Goal: Task Accomplishment & Management: Use online tool/utility

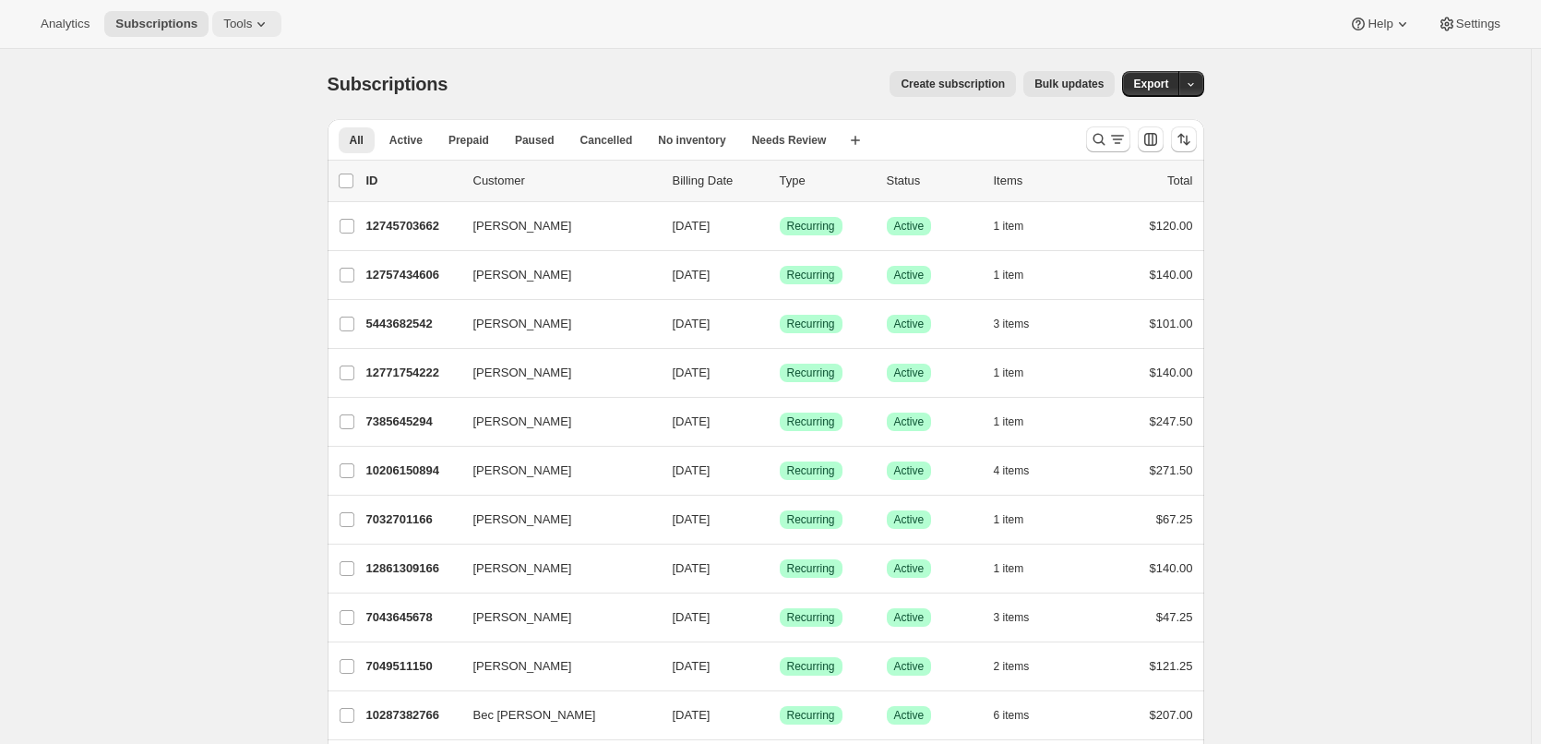
click at [252, 19] on icon at bounding box center [261, 24] width 18 height 18
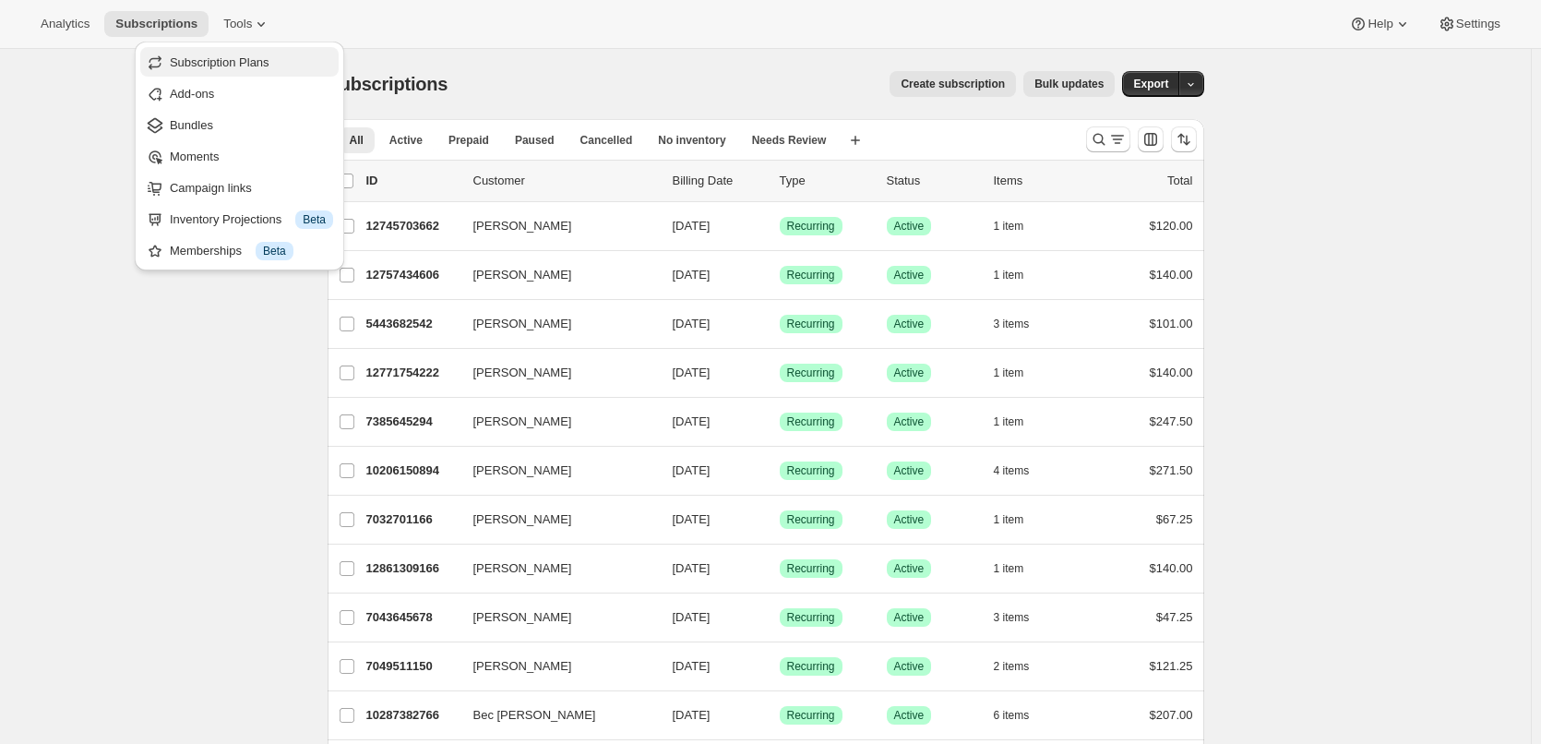
click at [203, 55] on span "Subscription Plans" at bounding box center [220, 62] width 100 height 14
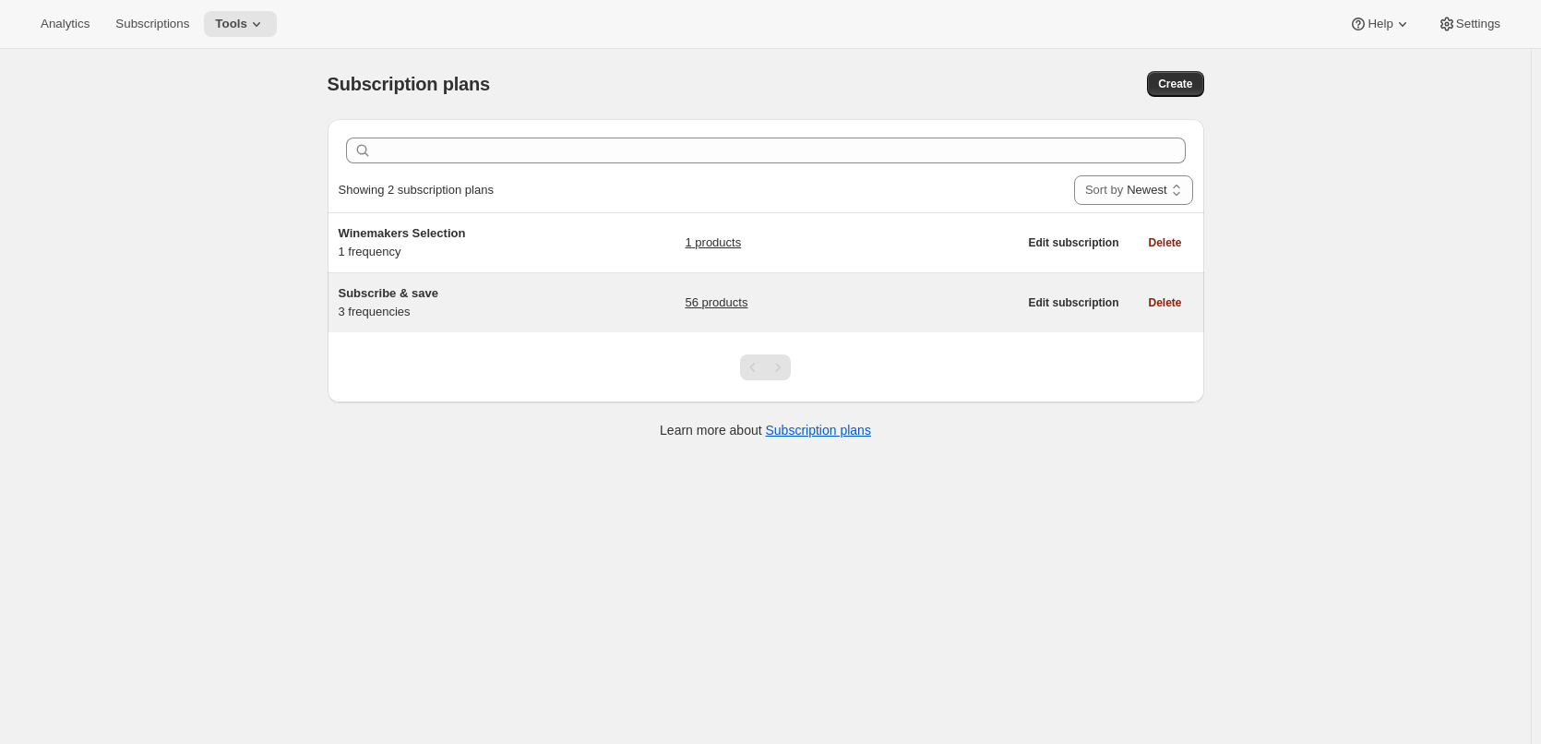
click at [705, 302] on link "56 products" at bounding box center [716, 302] width 63 height 18
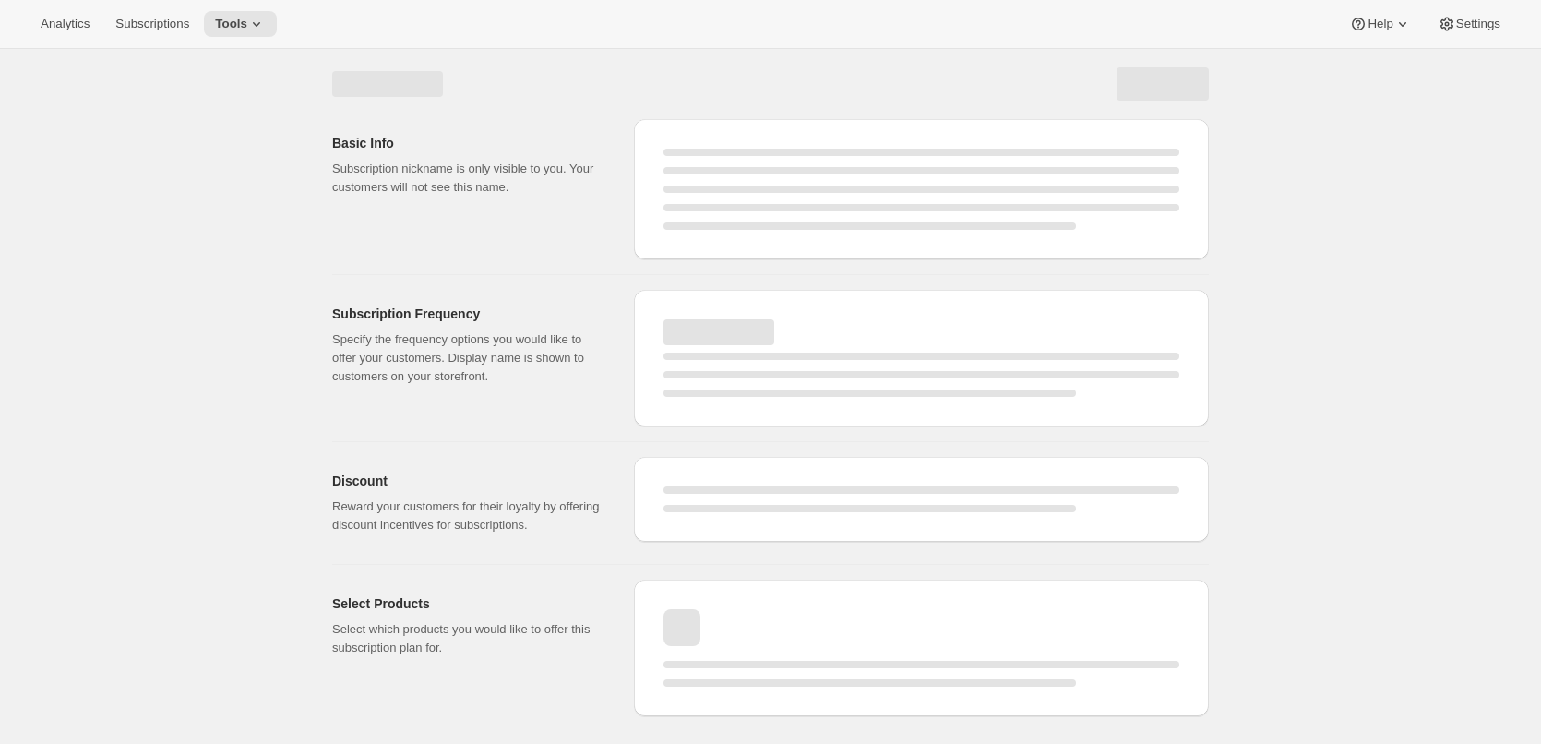
select select "WEEK"
select select "MONTH"
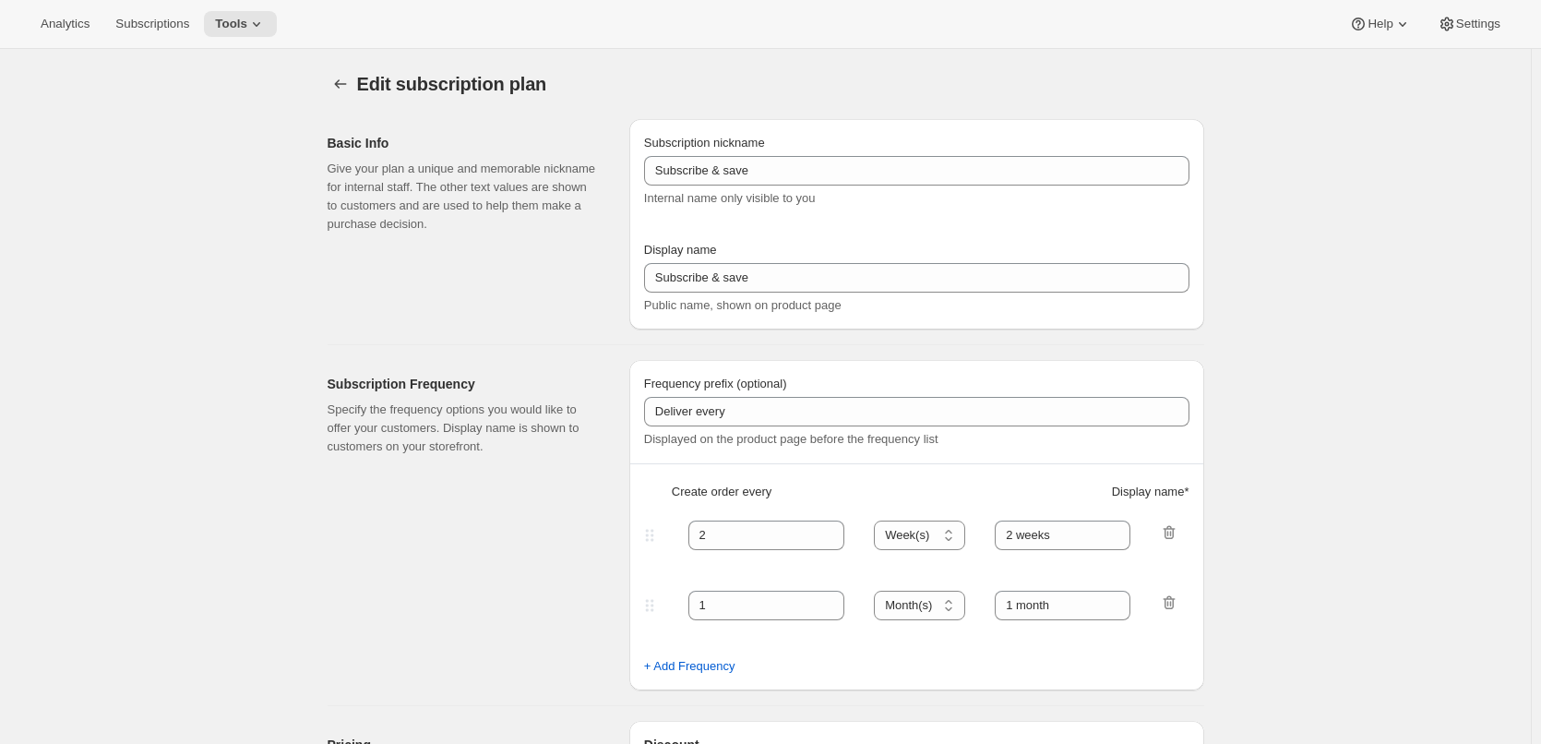
type input "Every"
type input "1"
select select "MONTH"
type input "1 month (Save 25%)"
type input "3"
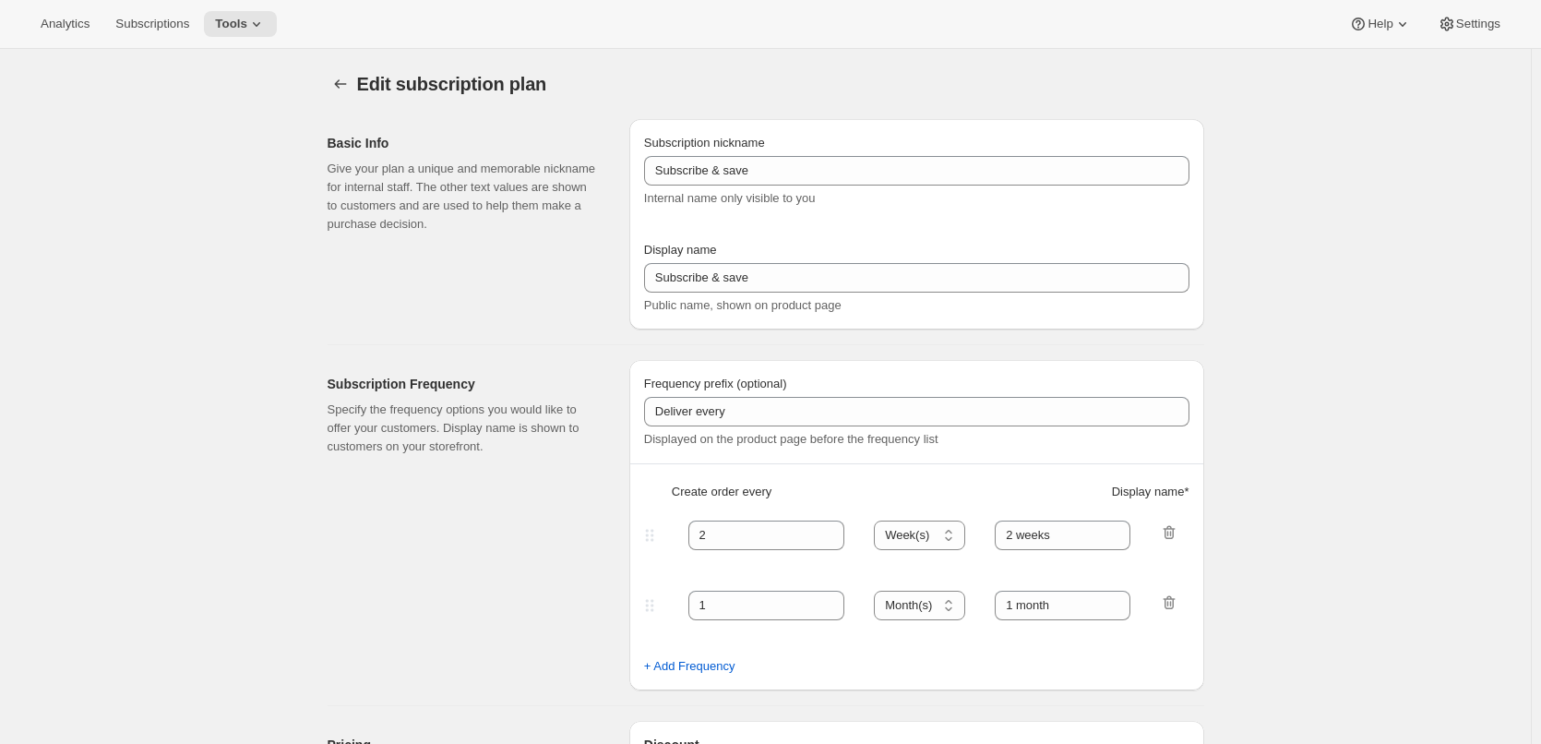
type input "3 months (Save 25%)"
type input "25"
select select "MONTH"
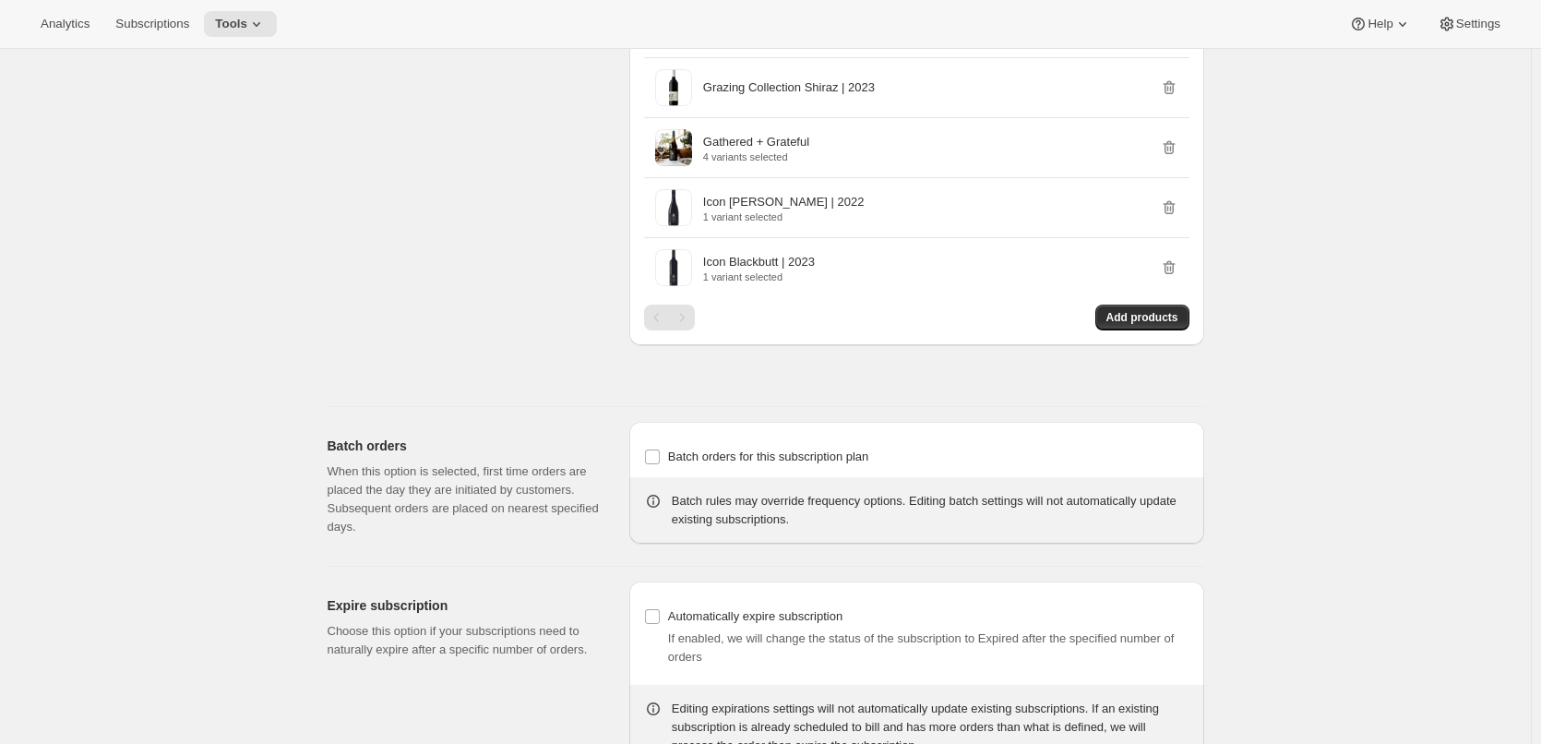
scroll to position [3339, 0]
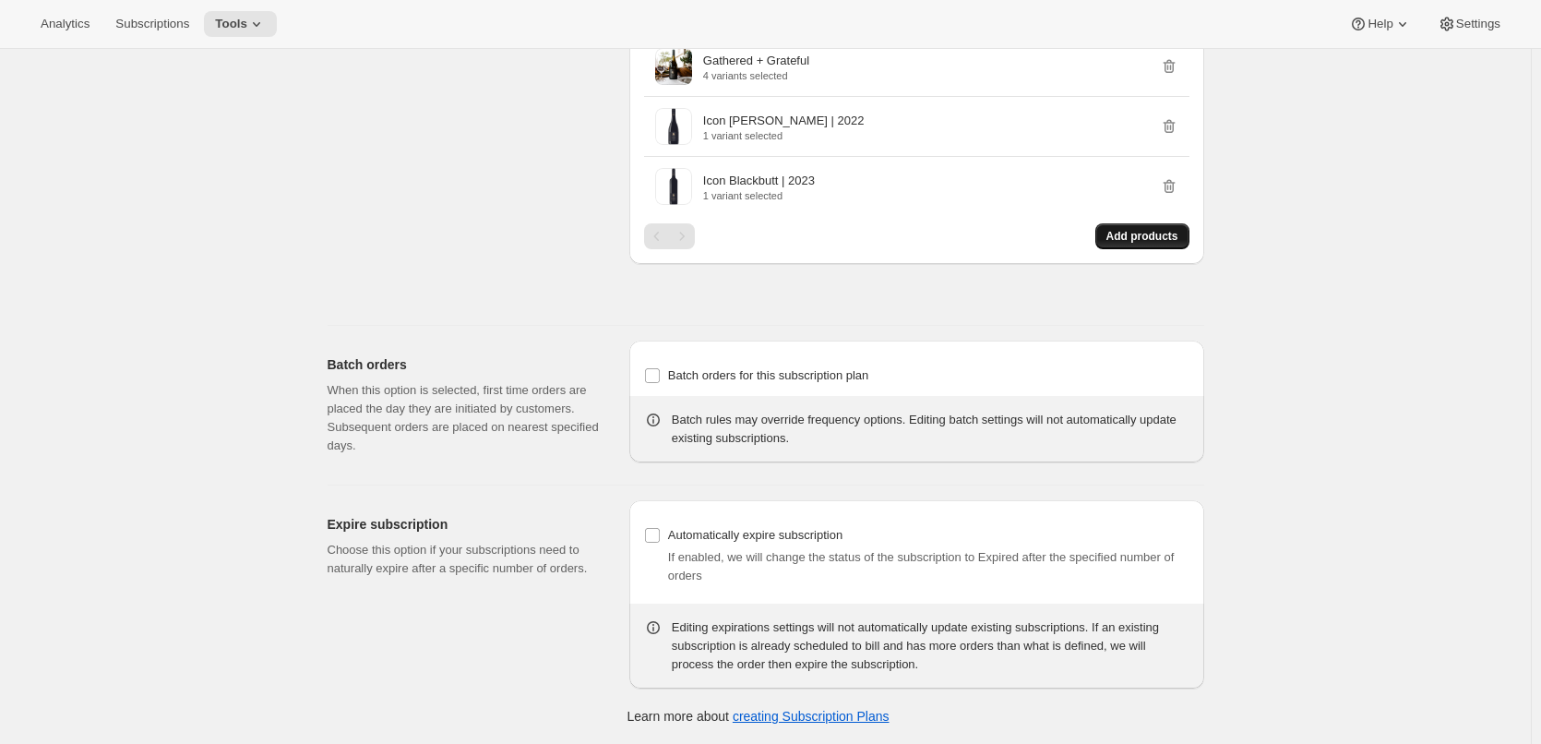
click at [1125, 236] on span "Add products" at bounding box center [1142, 236] width 72 height 15
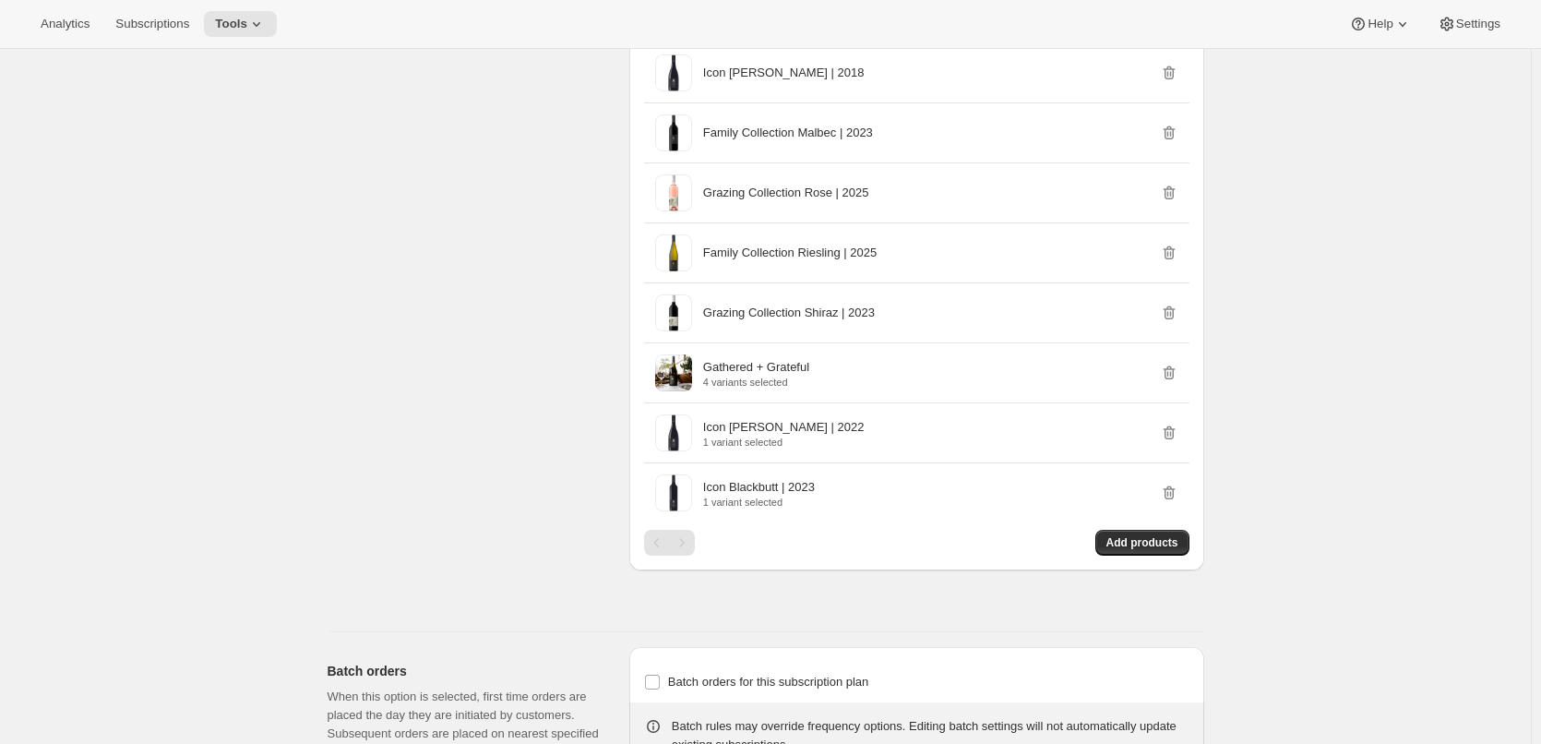
scroll to position [3063, 0]
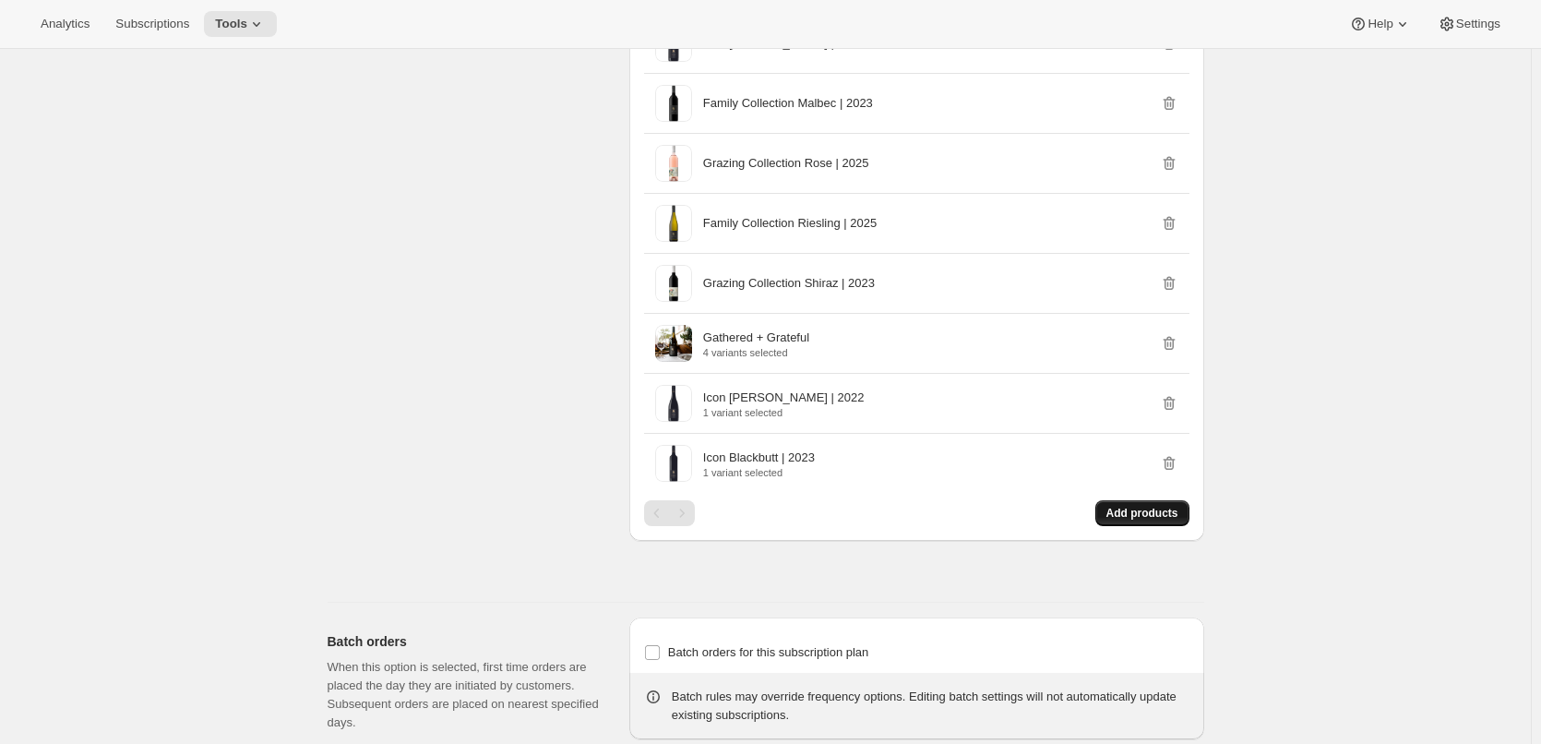
click at [1148, 521] on button "Add products" at bounding box center [1142, 513] width 94 height 26
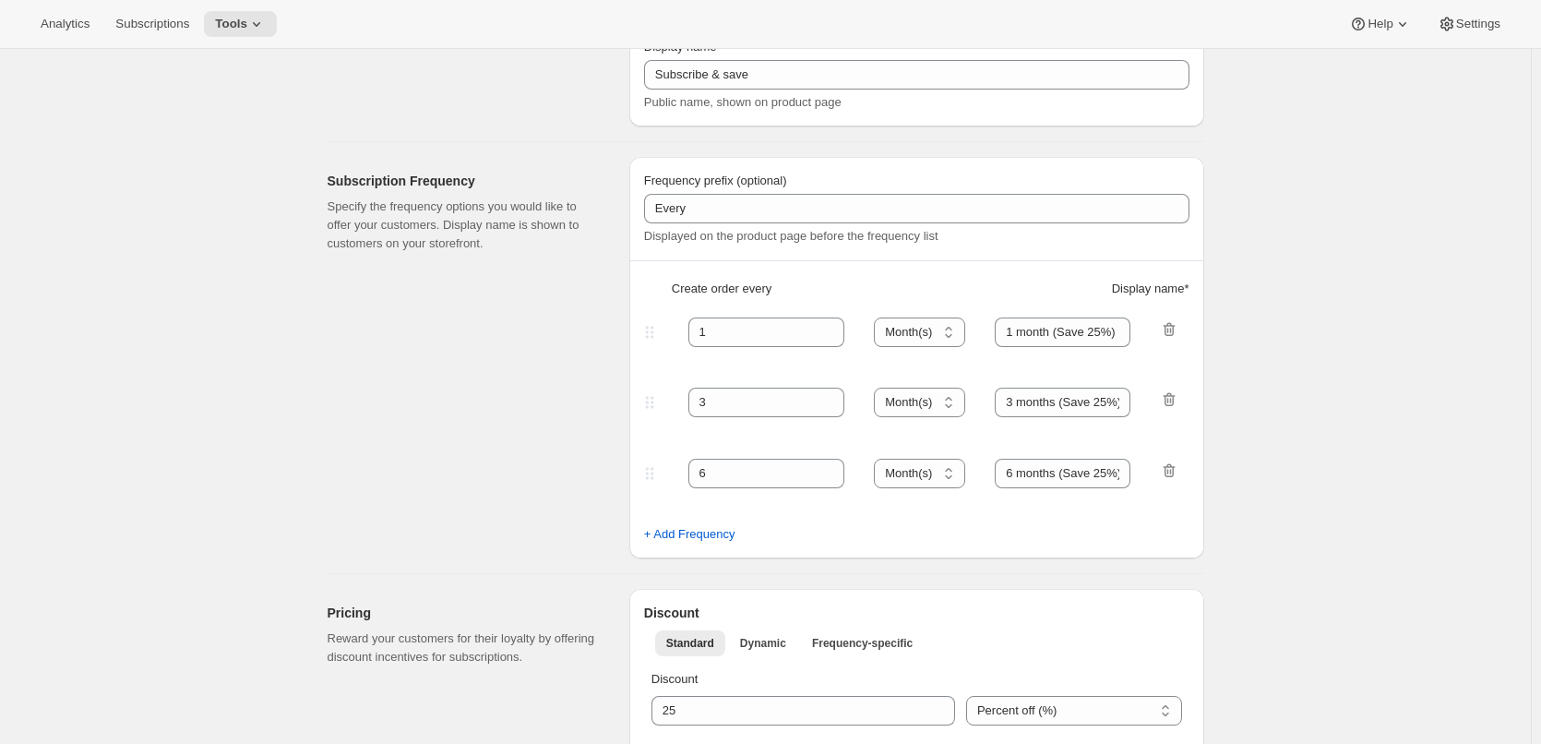
scroll to position [0, 0]
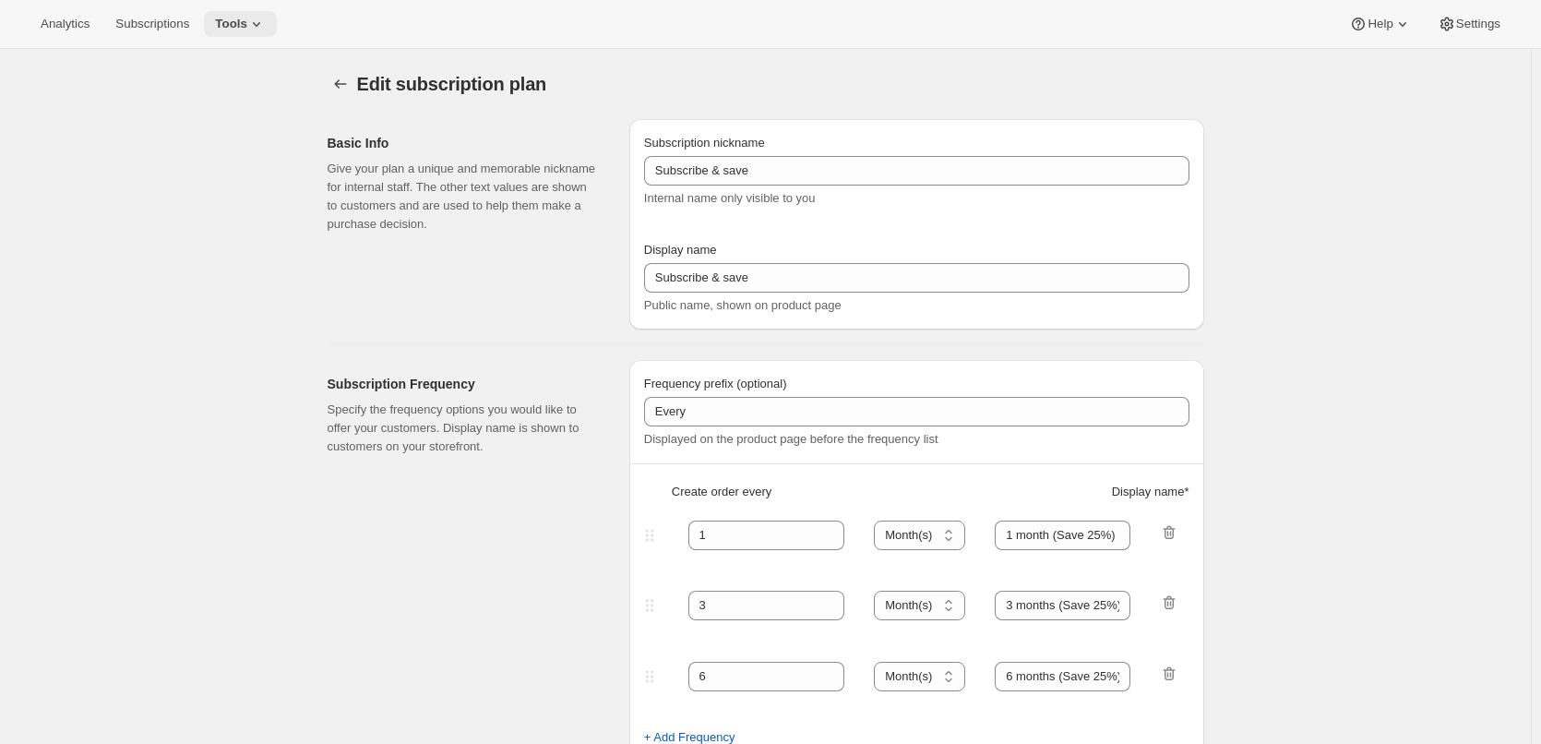
click at [251, 14] on button "Tools" at bounding box center [240, 24] width 73 height 26
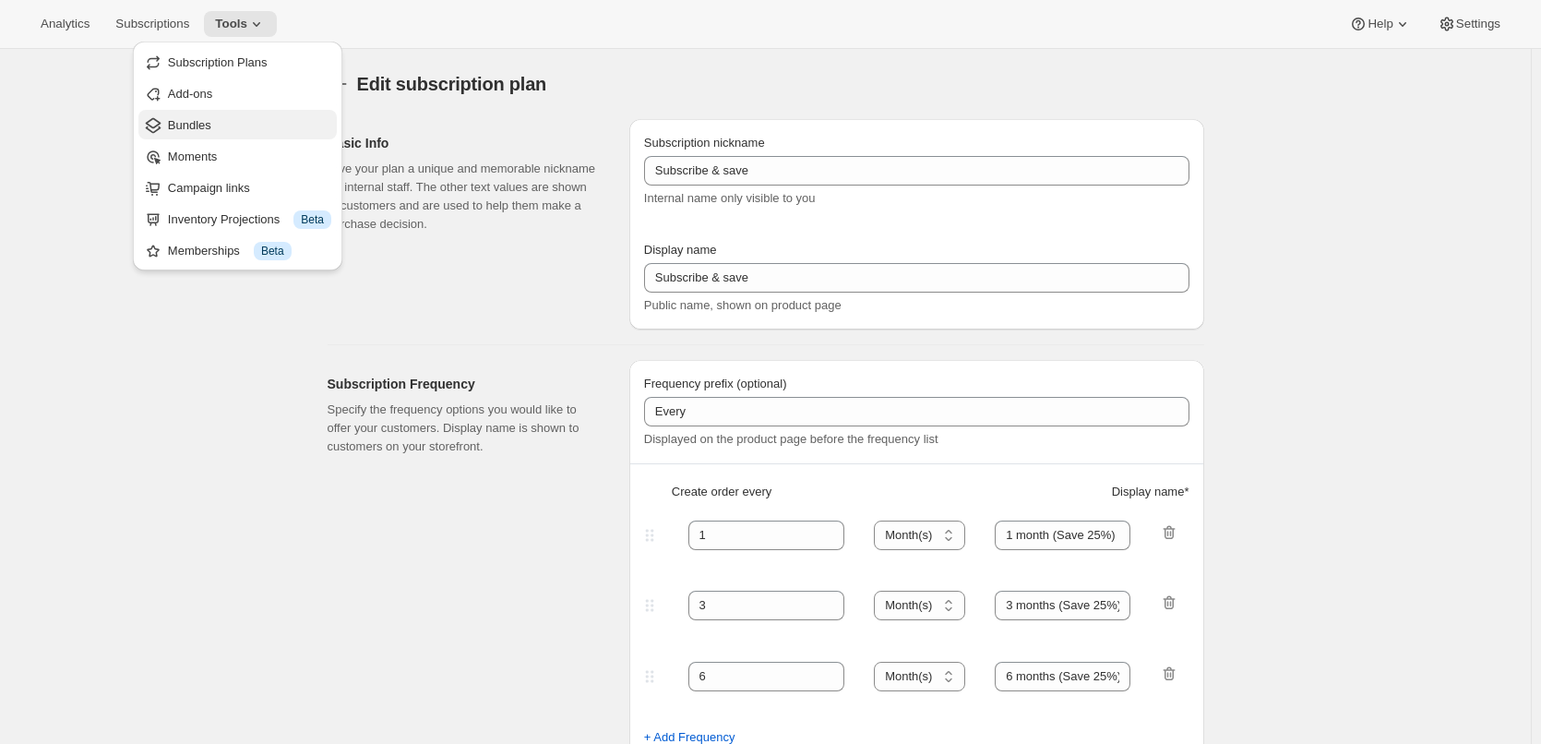
click at [196, 124] on span "Bundles" at bounding box center [189, 125] width 43 height 14
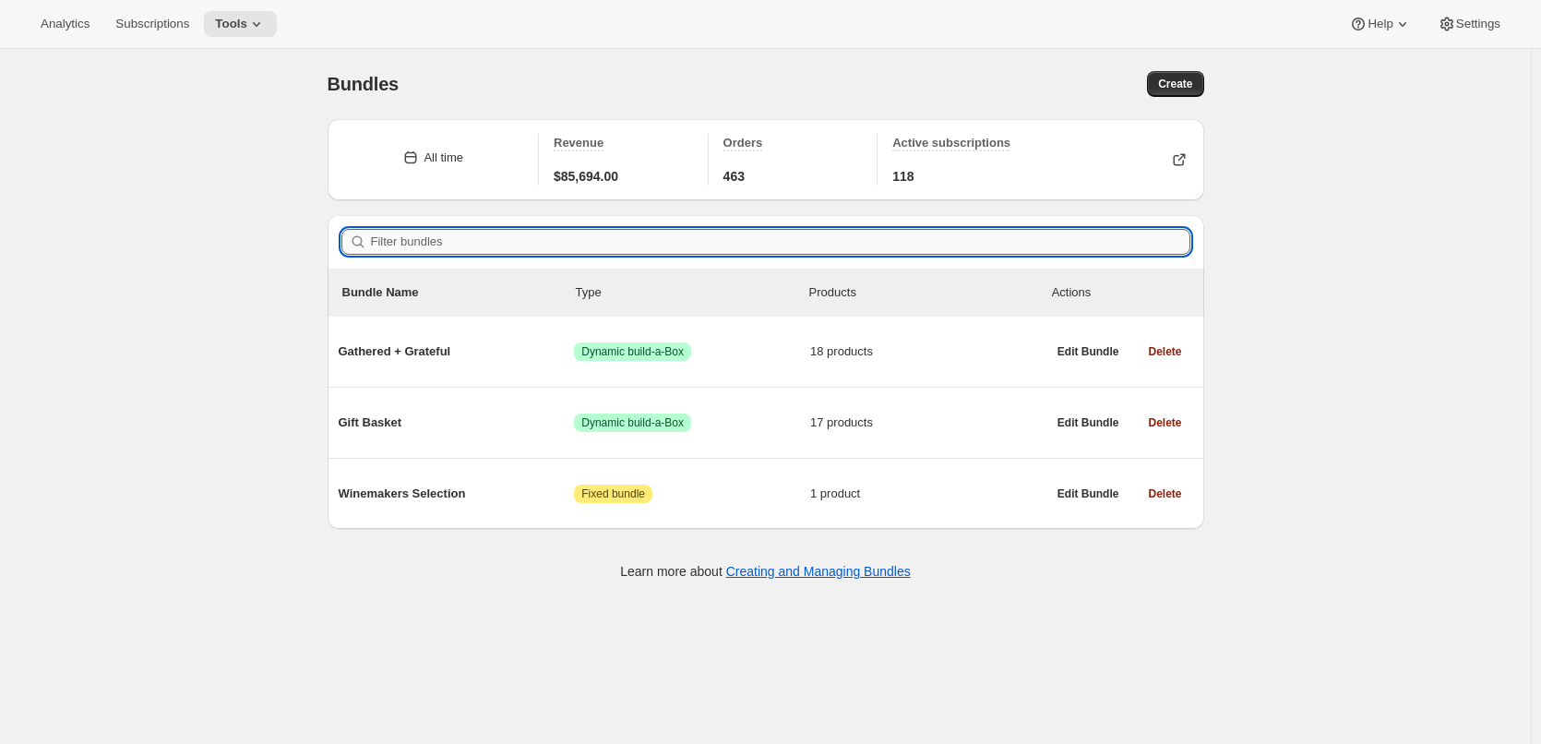
click at [426, 243] on input "Filter bundles" at bounding box center [780, 242] width 819 height 26
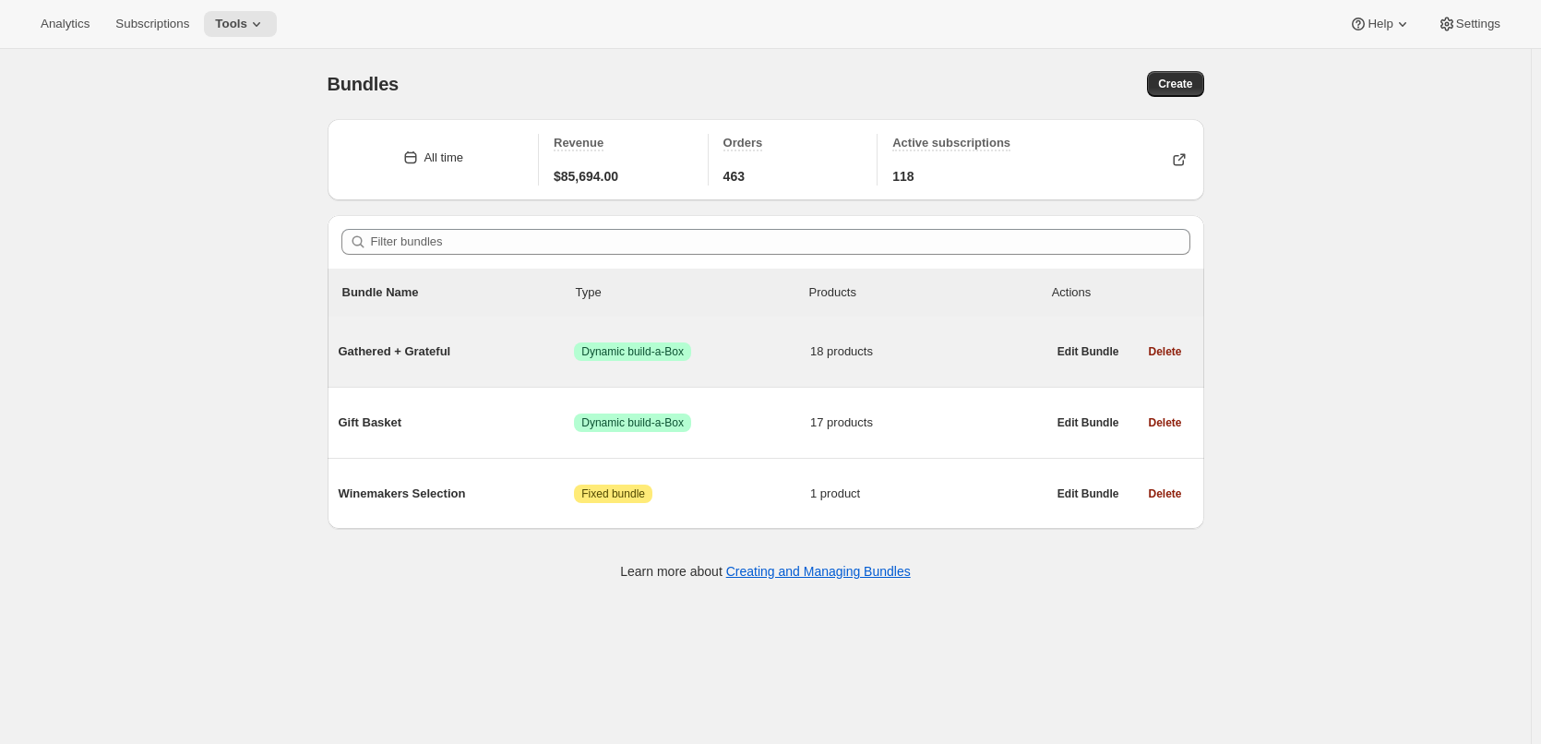
click at [661, 349] on span "Dynamic build-a-Box" at bounding box center [632, 351] width 102 height 15
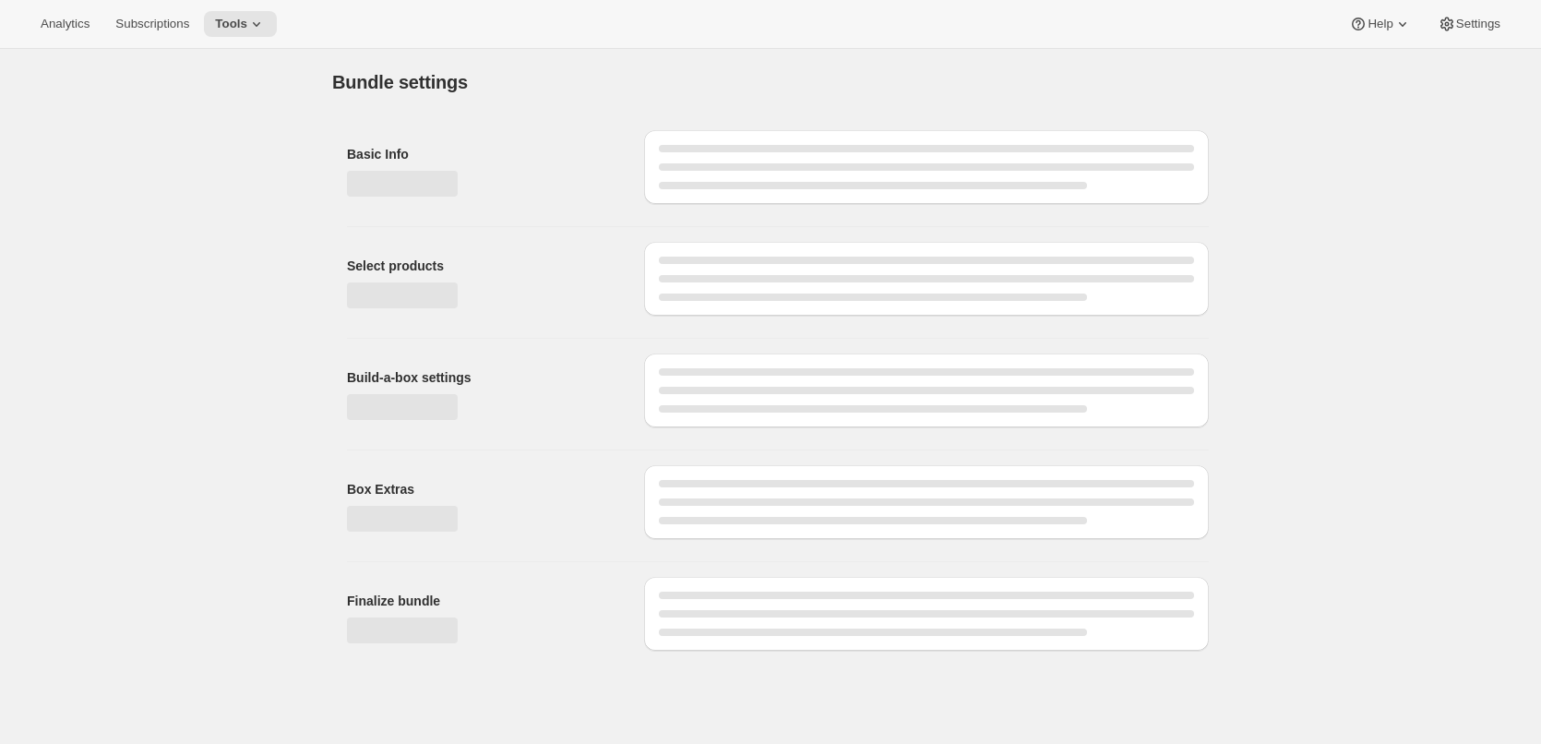
type input "Gathered + Grateful"
radio input "true"
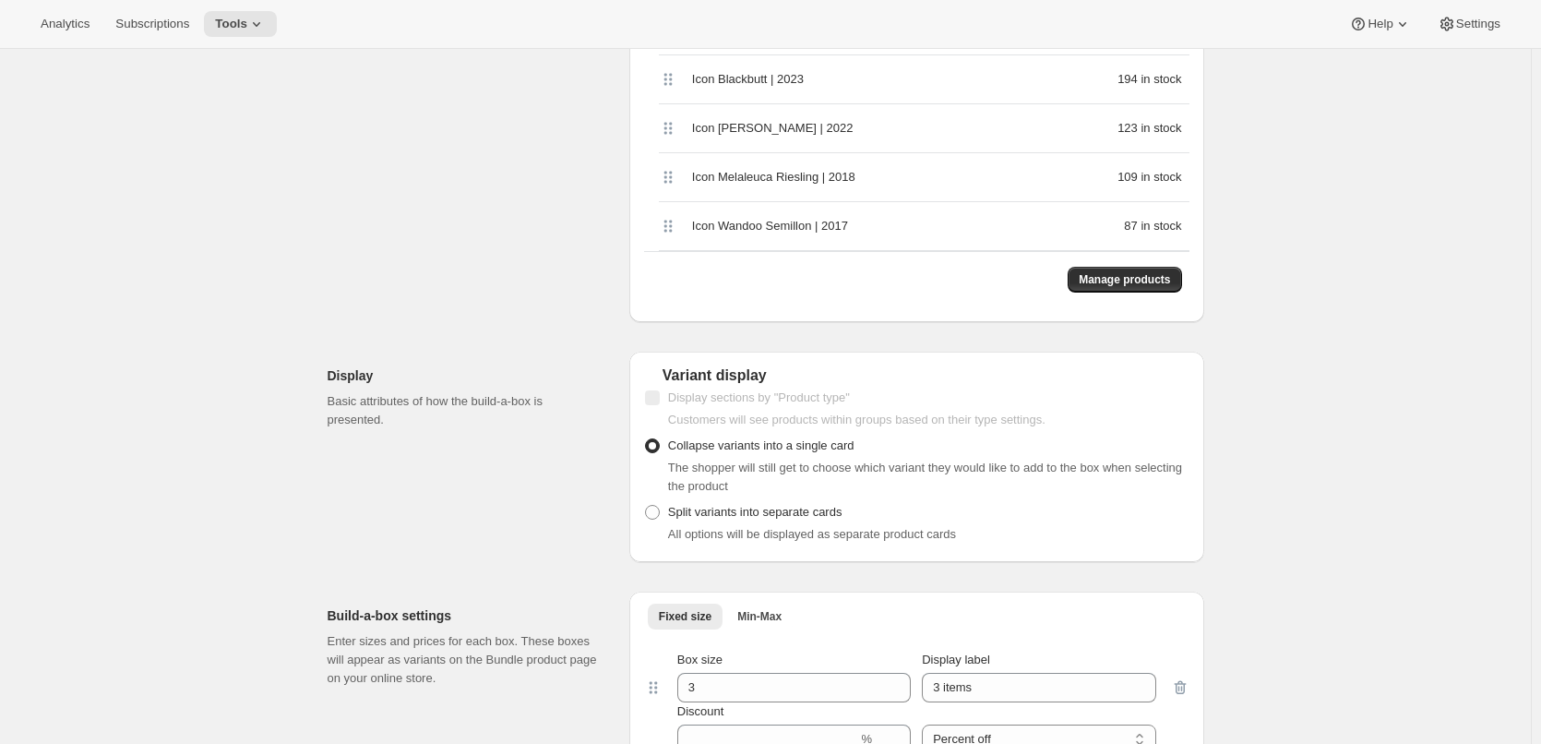
scroll to position [1299, 0]
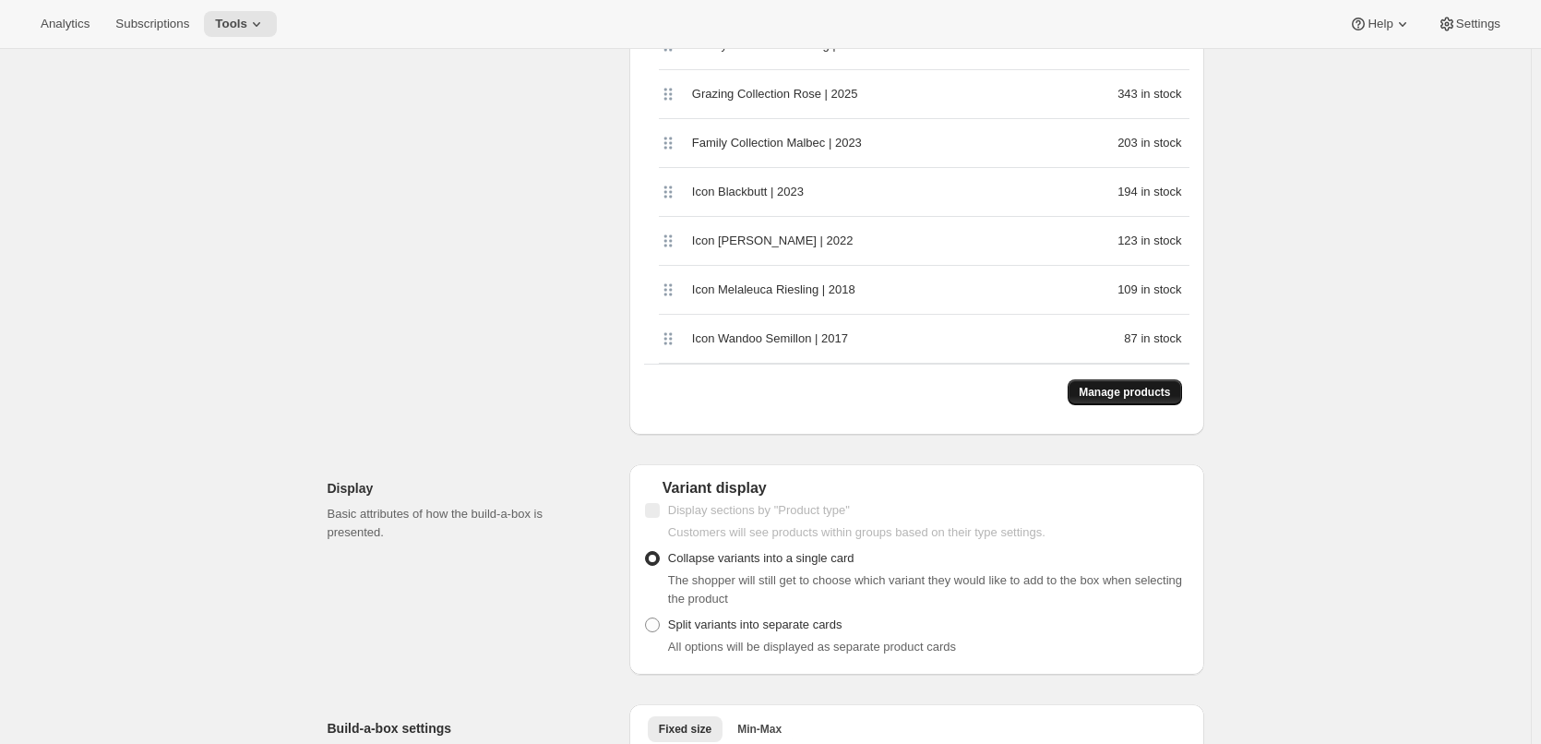
click at [1104, 385] on span "Manage products" at bounding box center [1123, 392] width 91 height 15
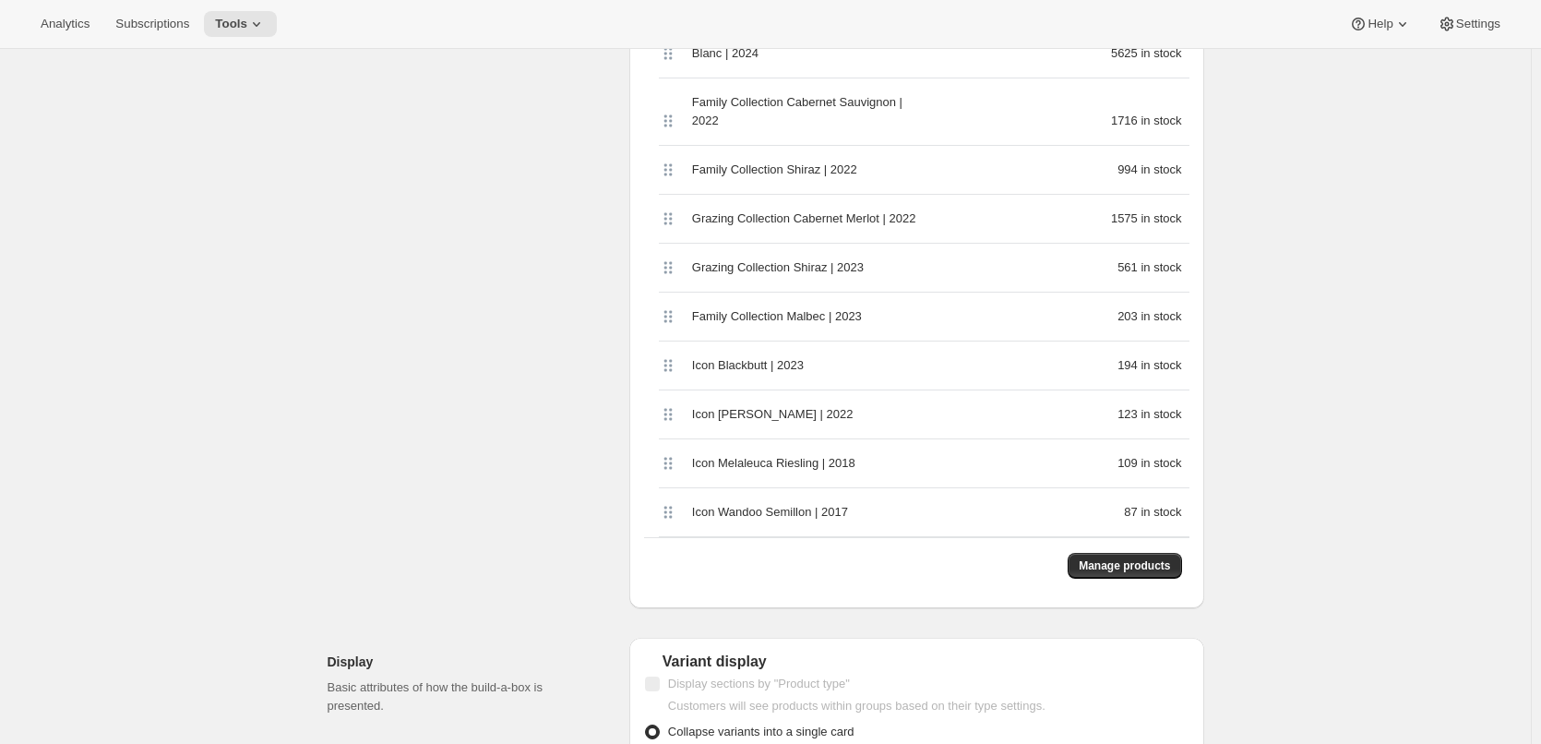
scroll to position [1384, 0]
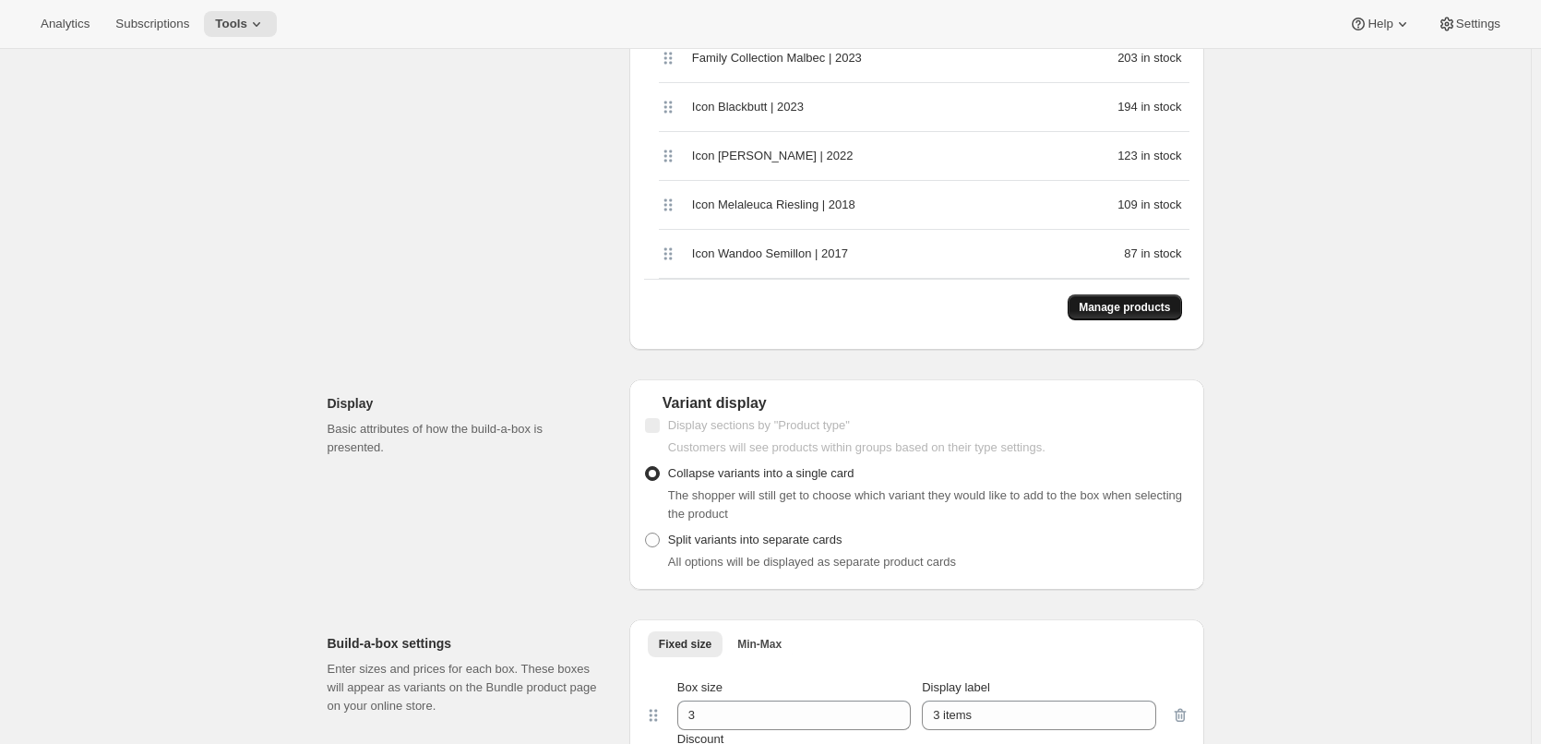
click at [1082, 294] on button "Manage products" at bounding box center [1123, 307] width 113 height 26
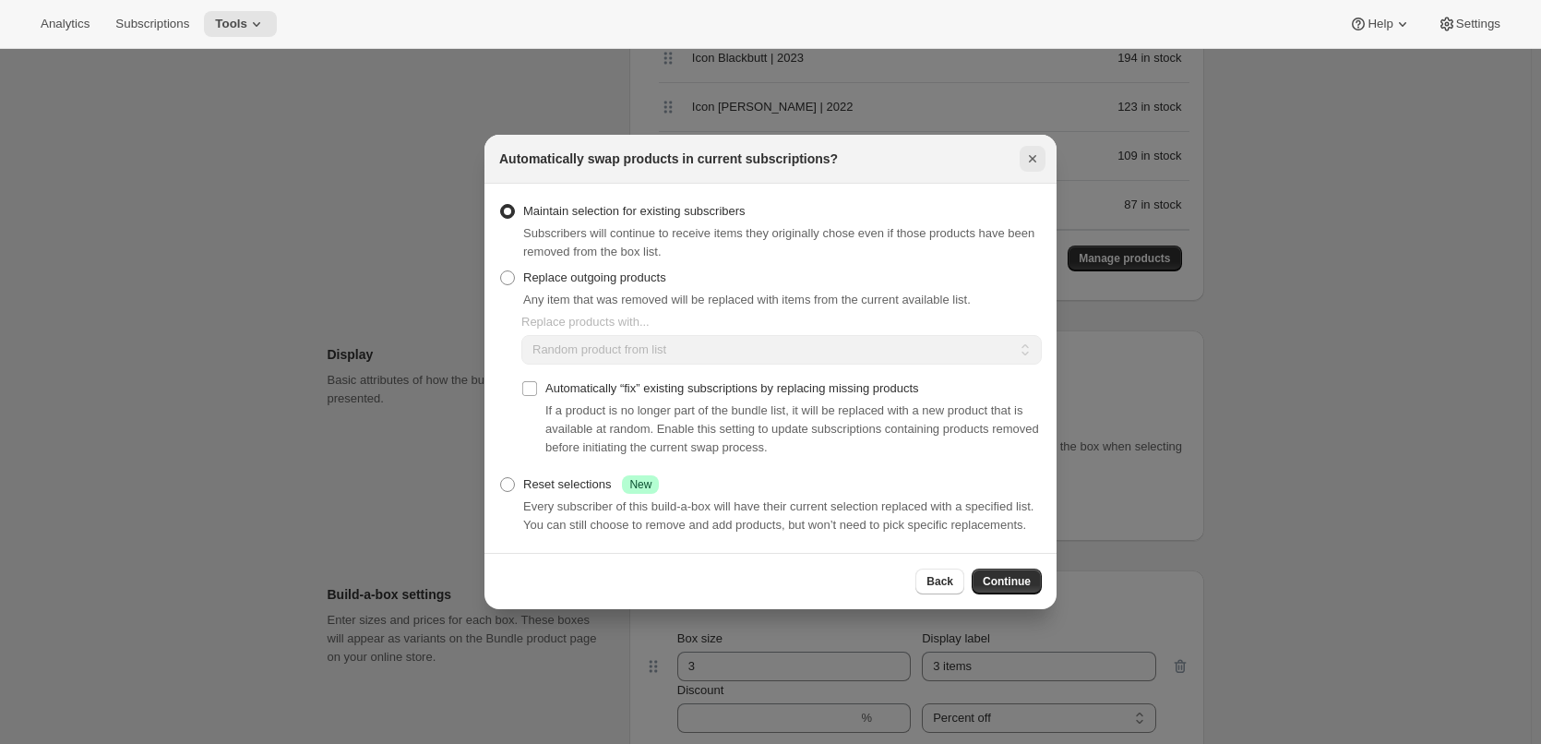
click at [1030, 149] on button "Close" at bounding box center [1032, 159] width 26 height 26
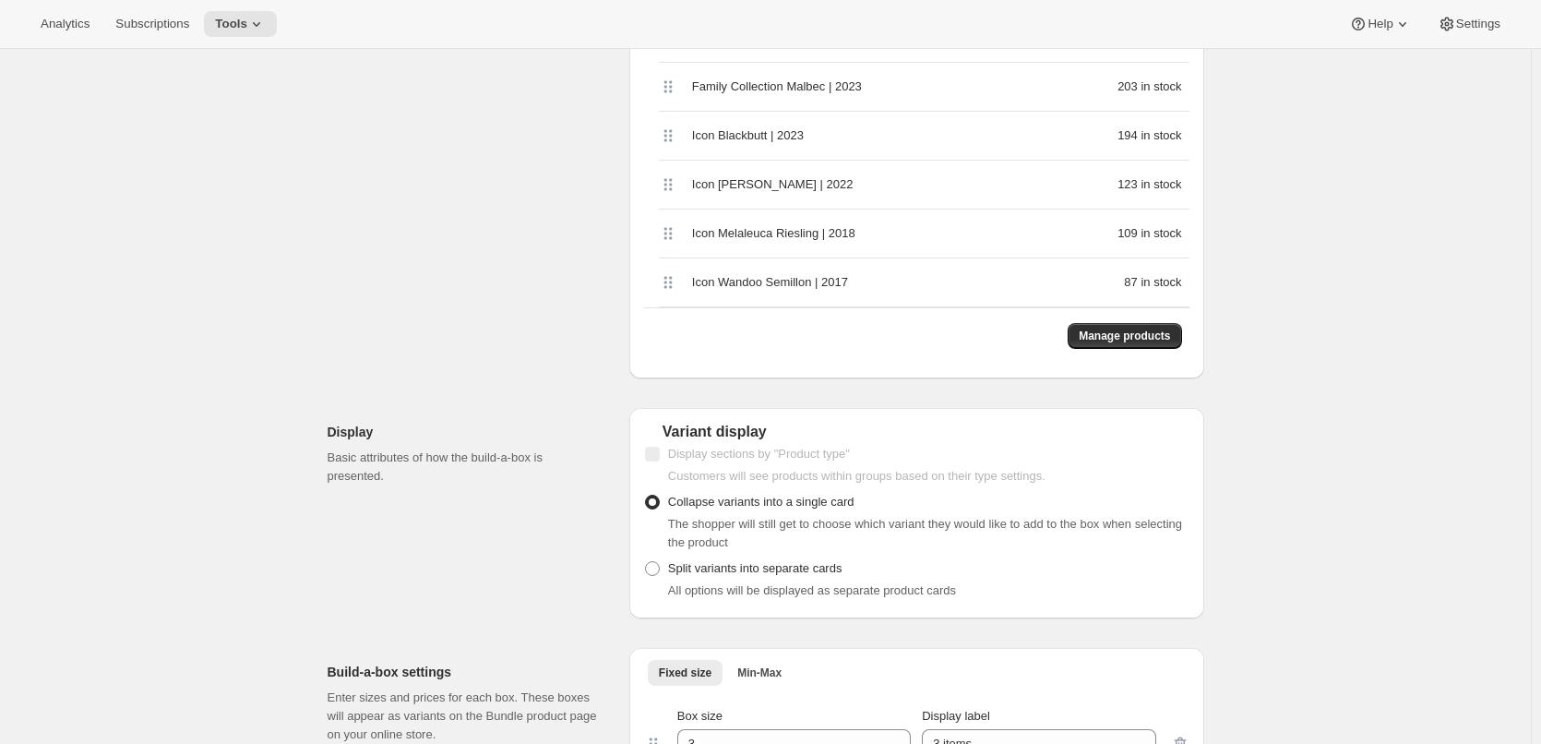
scroll to position [1199, 0]
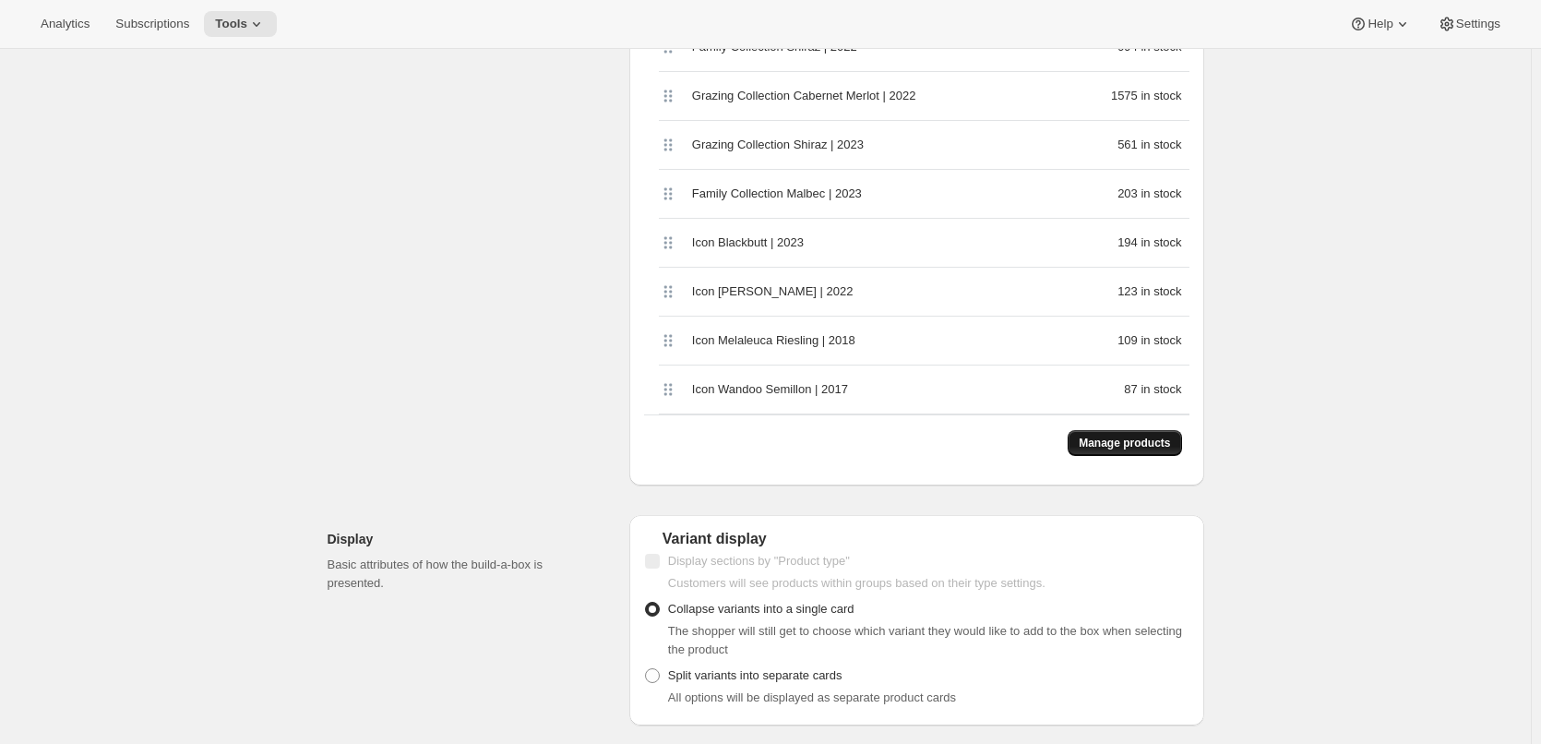
click at [1128, 435] on span "Manage products" at bounding box center [1123, 442] width 91 height 15
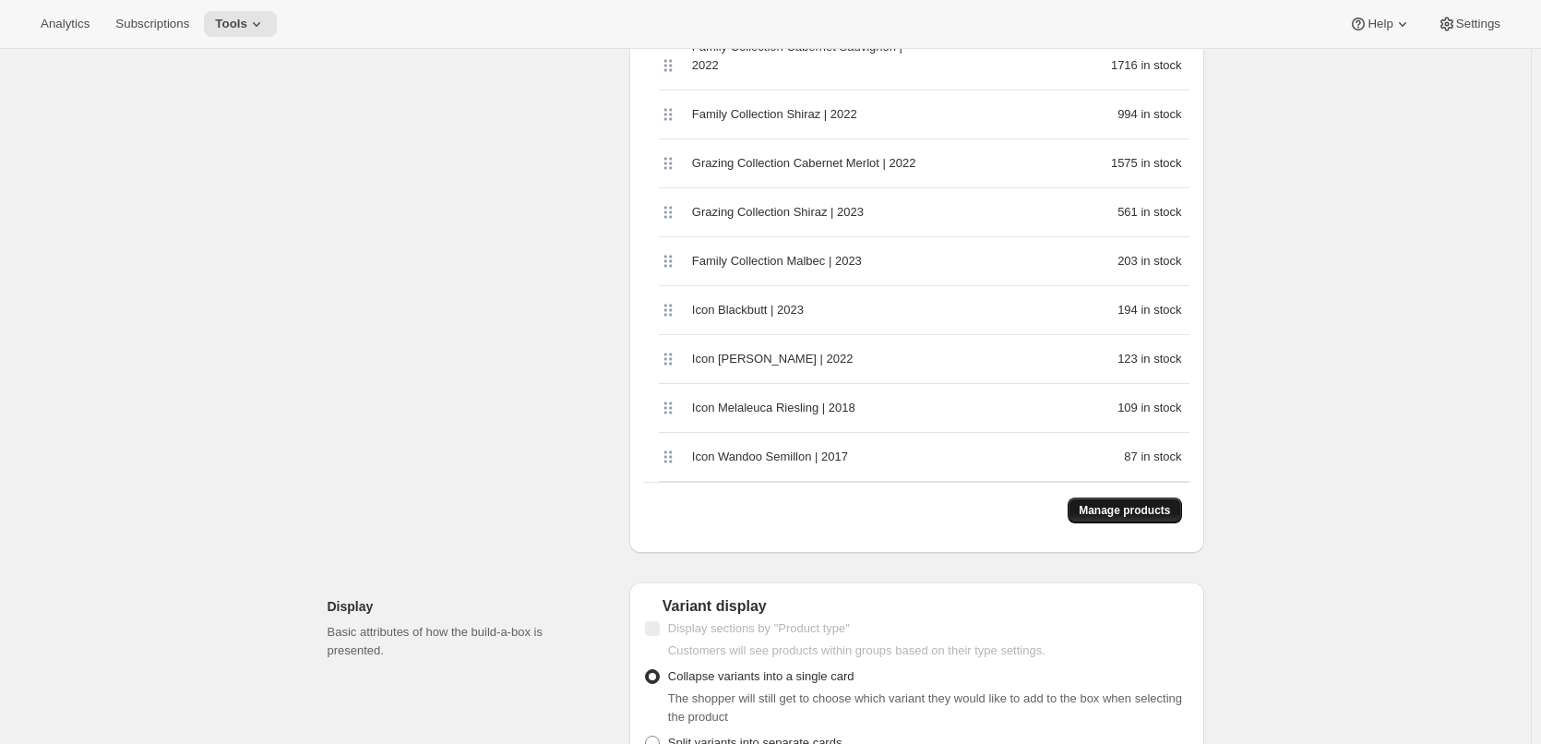
click at [1110, 503] on span "Manage products" at bounding box center [1123, 510] width 91 height 15
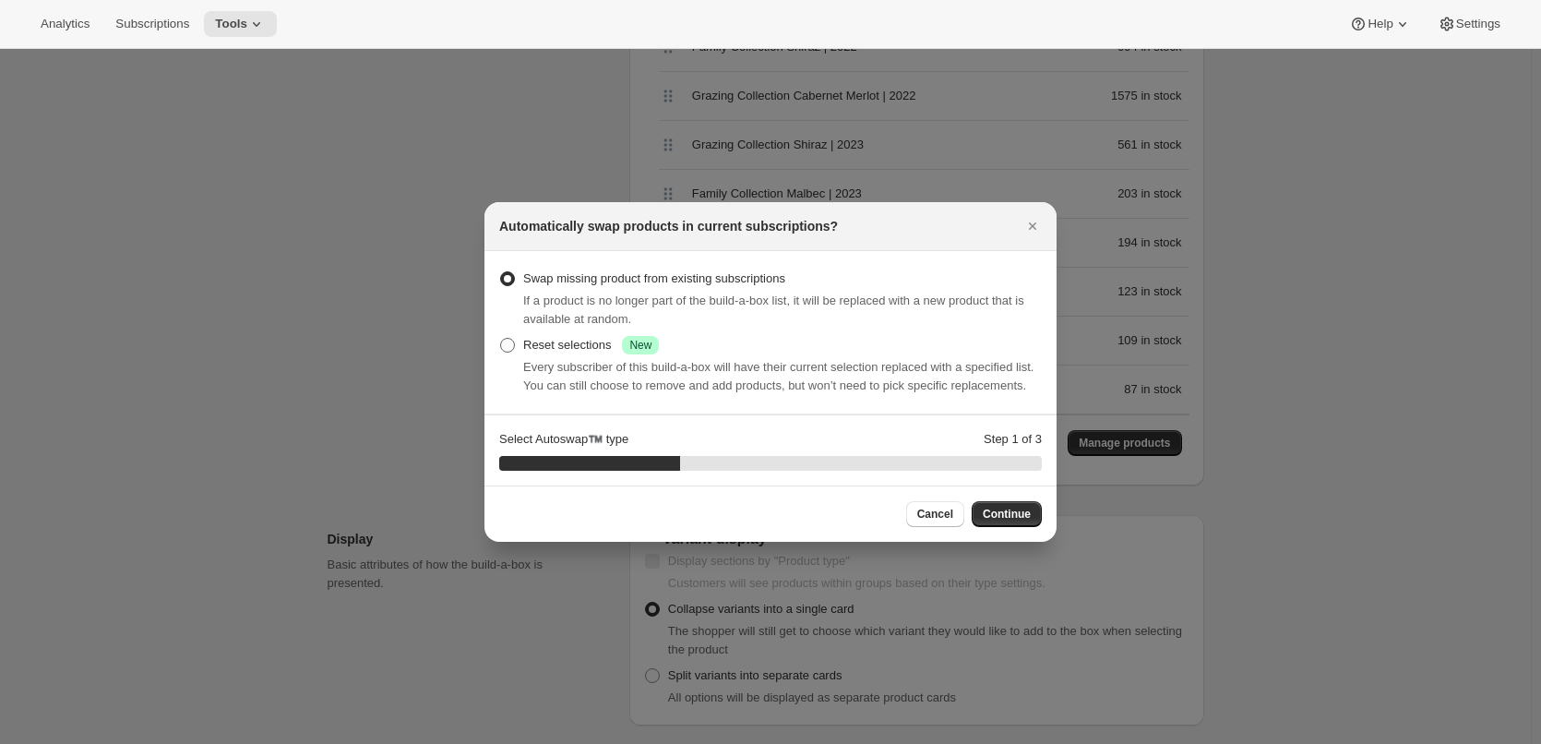
click at [509, 341] on span ":rcj:" at bounding box center [507, 345] width 15 height 15
click at [501, 339] on input "Reset selections Success New" at bounding box center [500, 338] width 1 height 1
radio input "true"
click at [991, 511] on span "Continue" at bounding box center [1006, 513] width 48 height 15
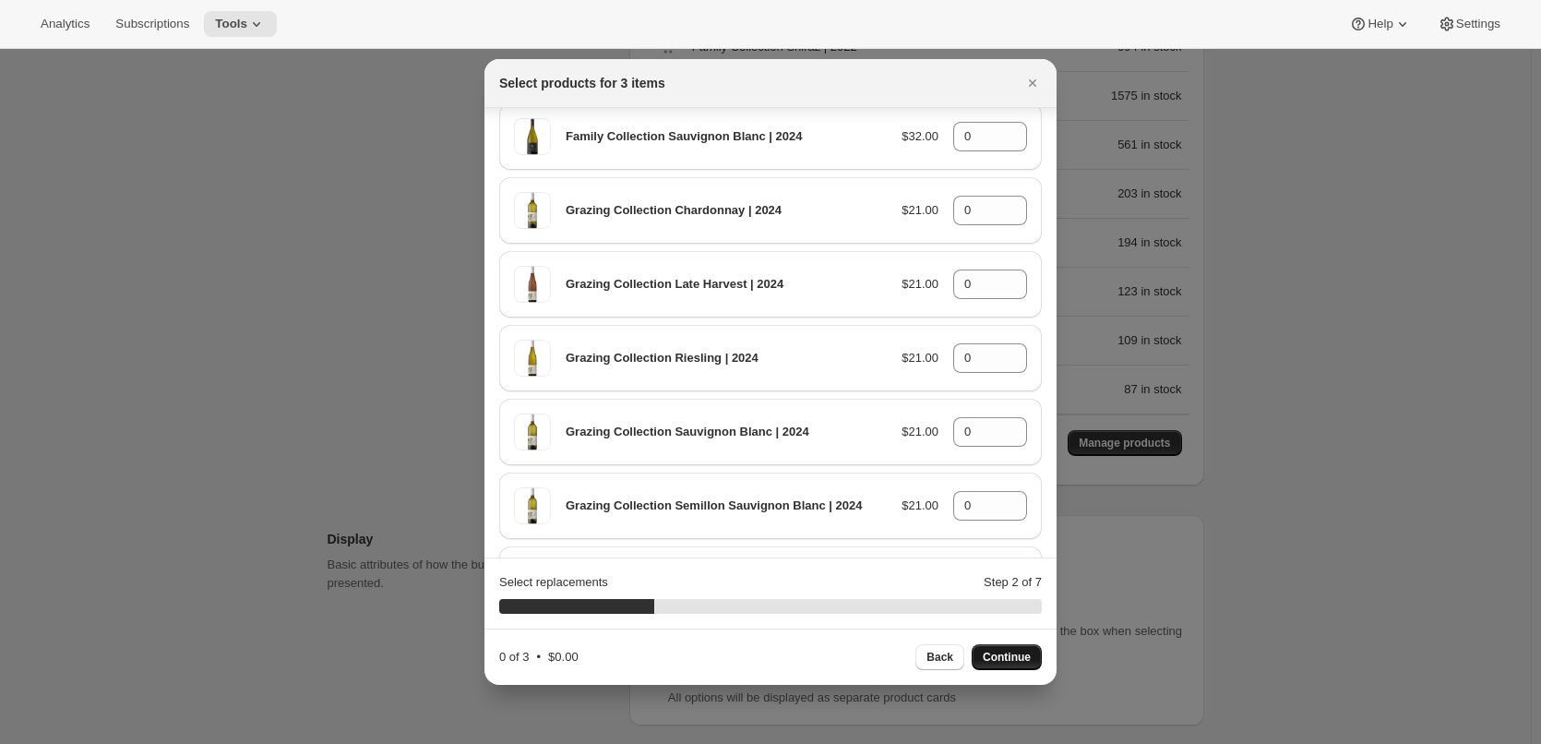
scroll to position [0, 0]
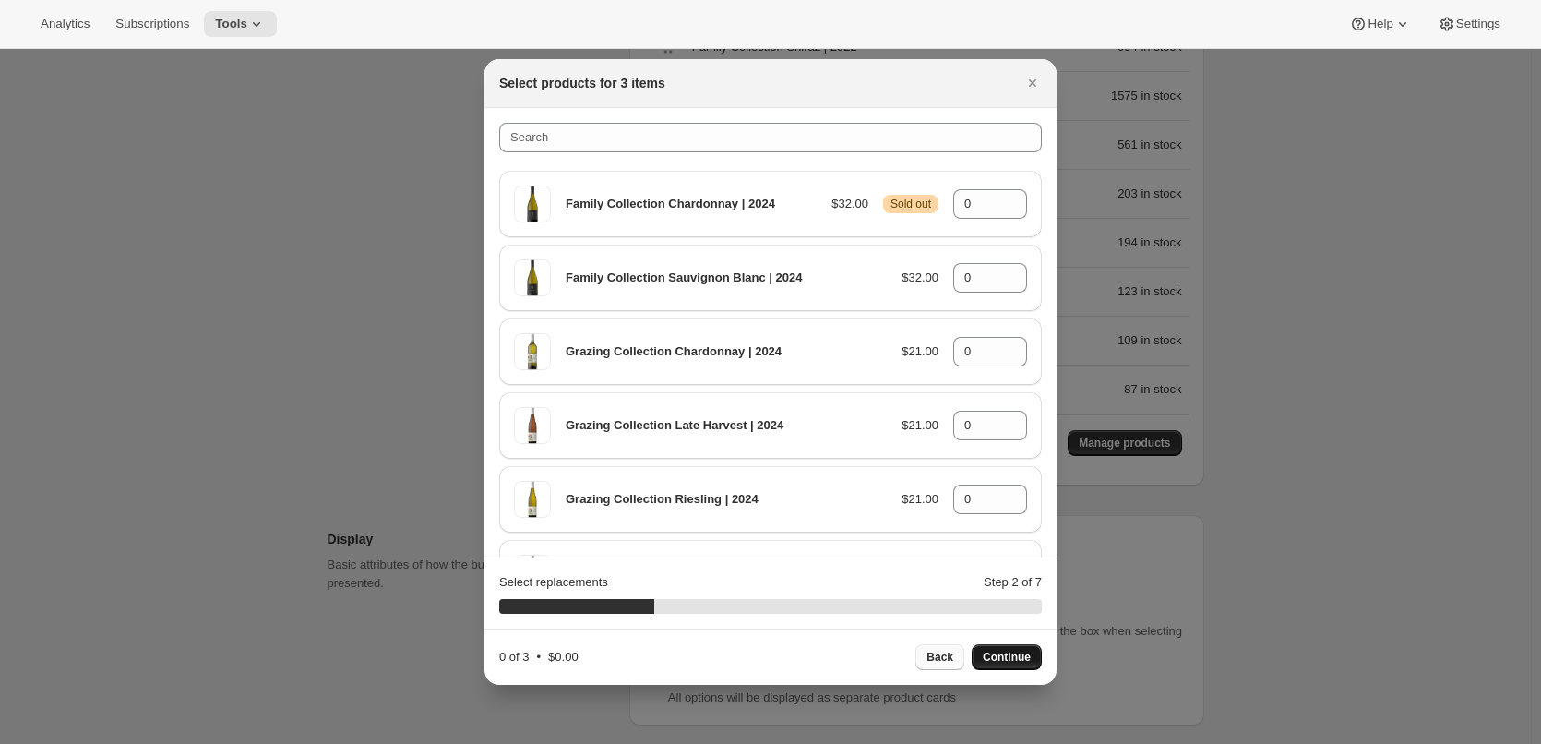
click at [939, 649] on button "Back" at bounding box center [939, 657] width 49 height 26
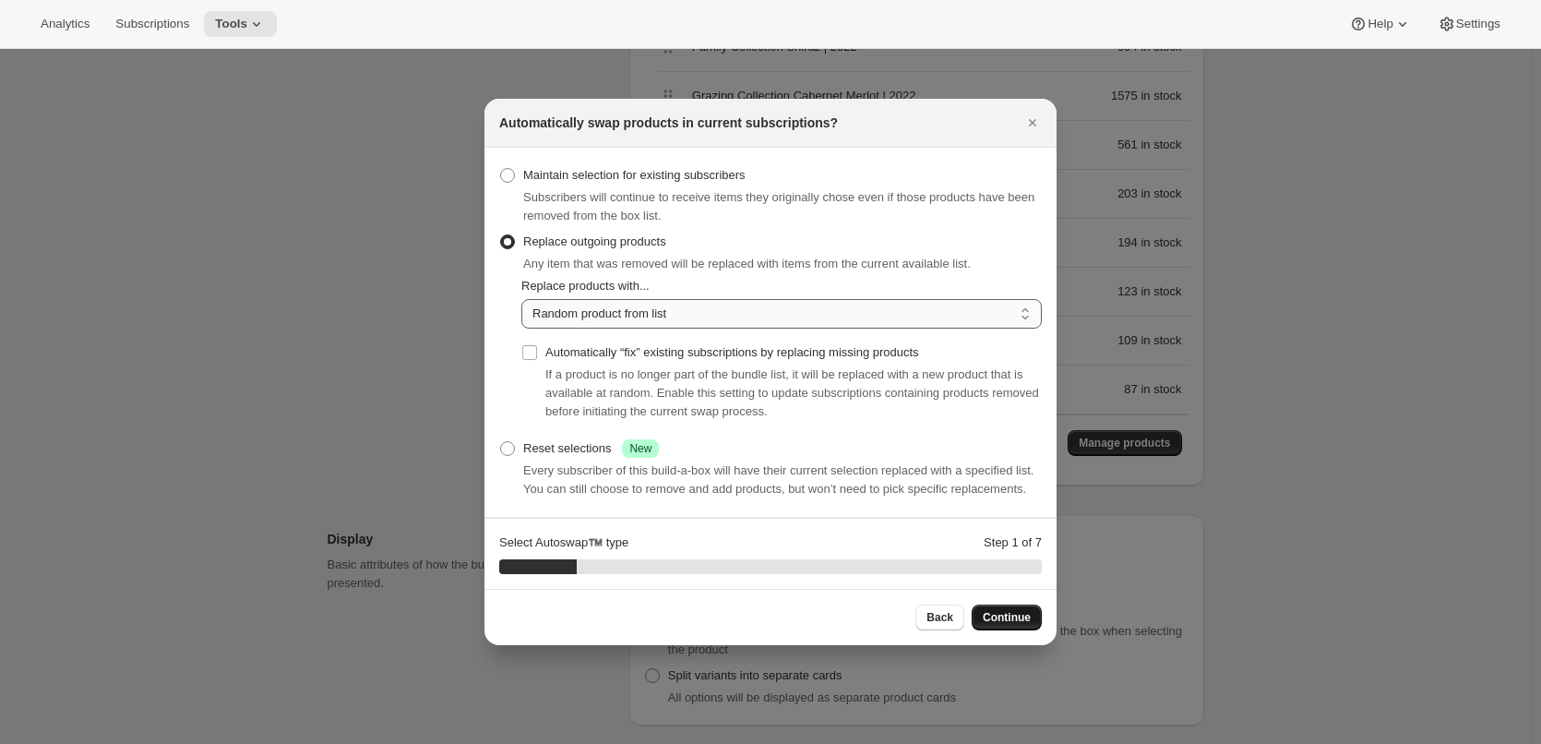
click at [1025, 309] on select "Random product from list Matching product type Select specific replacements" at bounding box center [781, 314] width 520 height 30
click at [933, 609] on button "Back" at bounding box center [939, 617] width 49 height 26
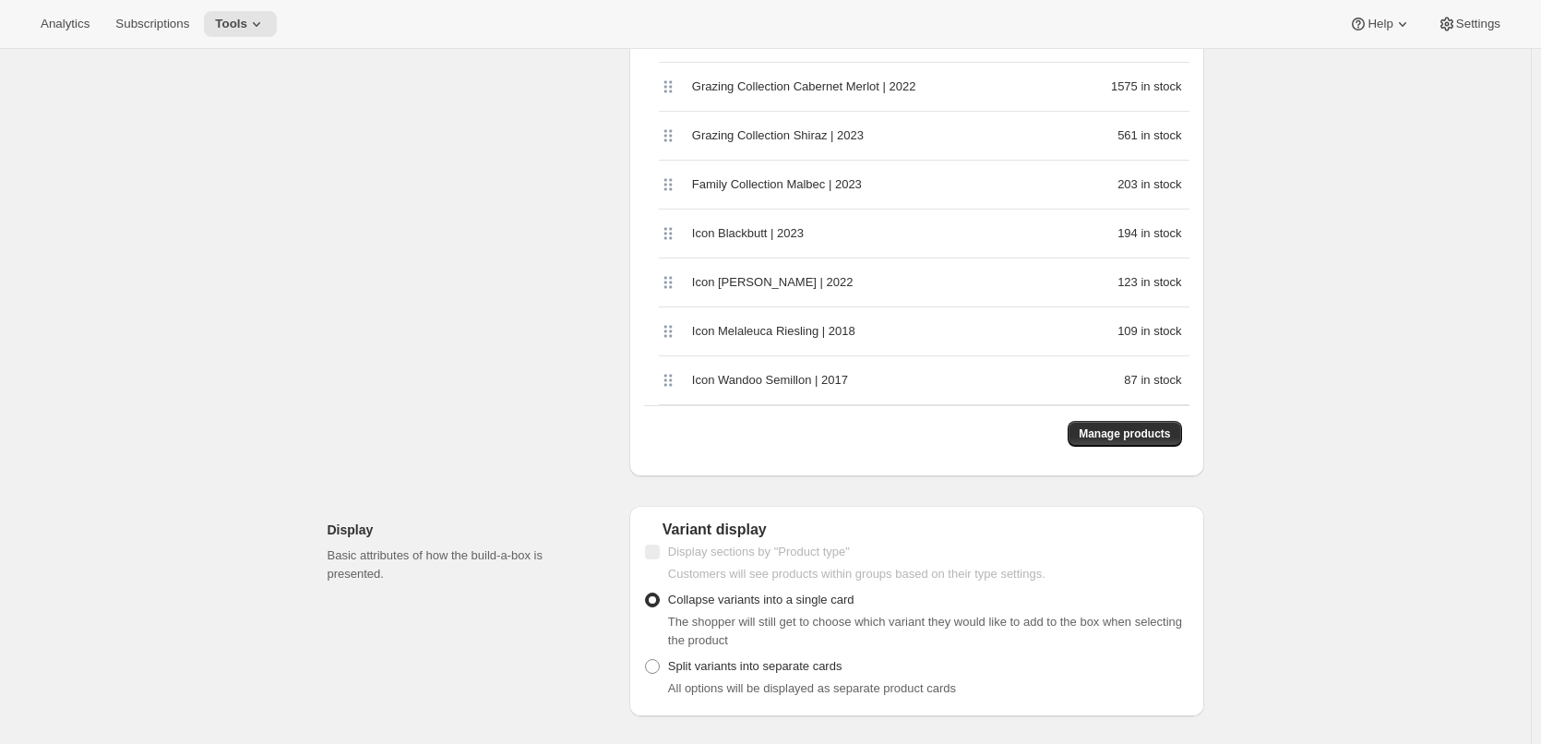
scroll to position [1199, 0]
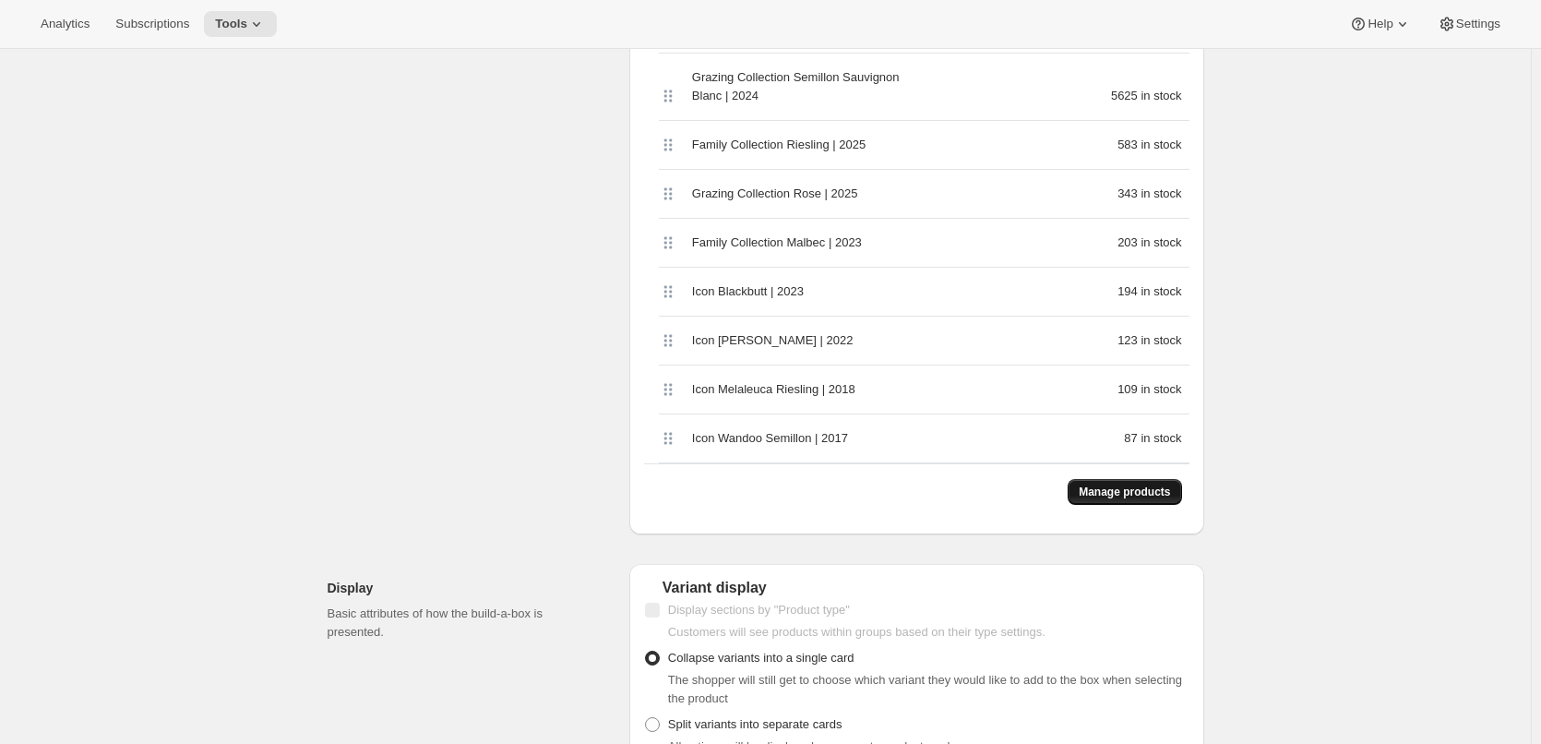
click at [1129, 484] on span "Manage products" at bounding box center [1123, 491] width 91 height 15
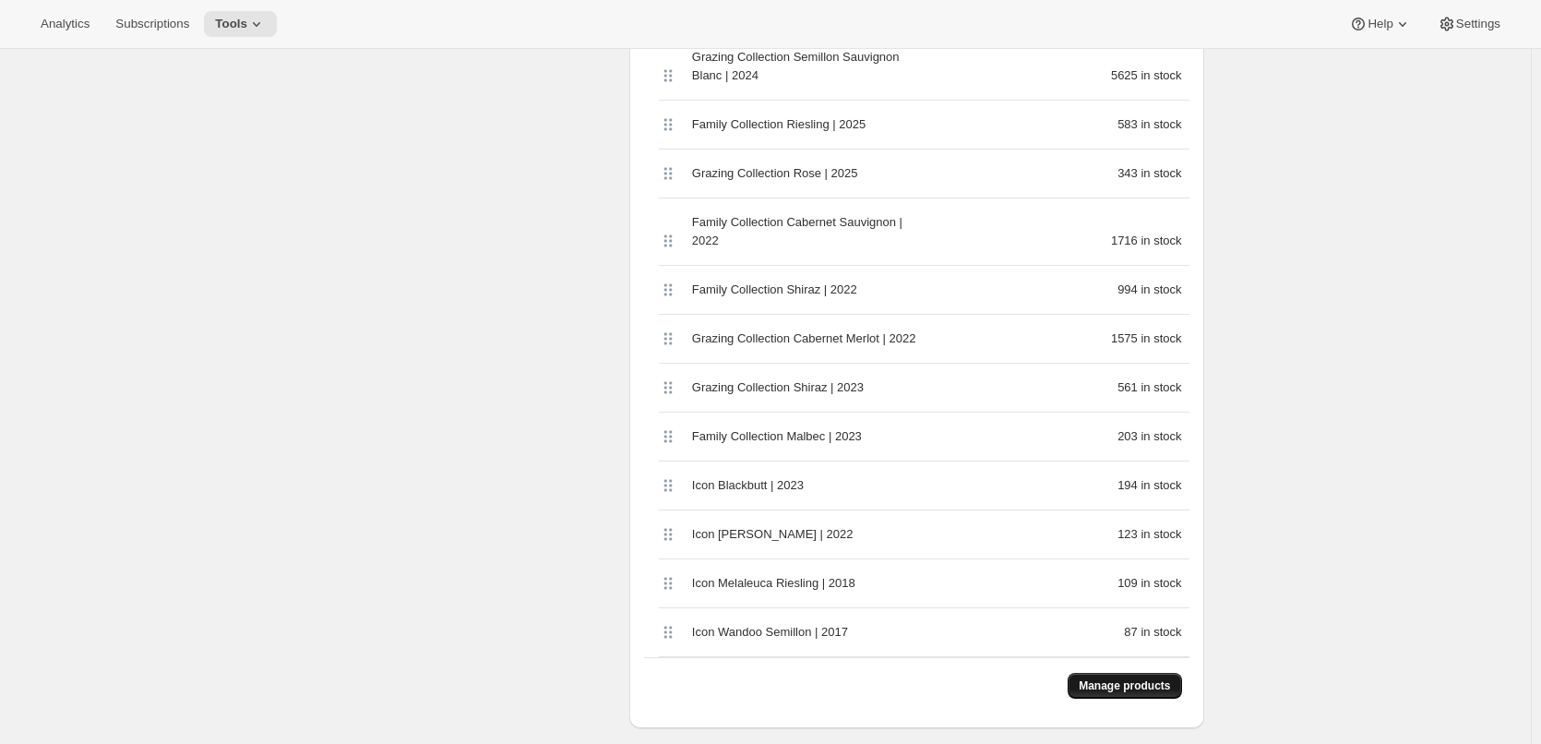
scroll to position [1107, 0]
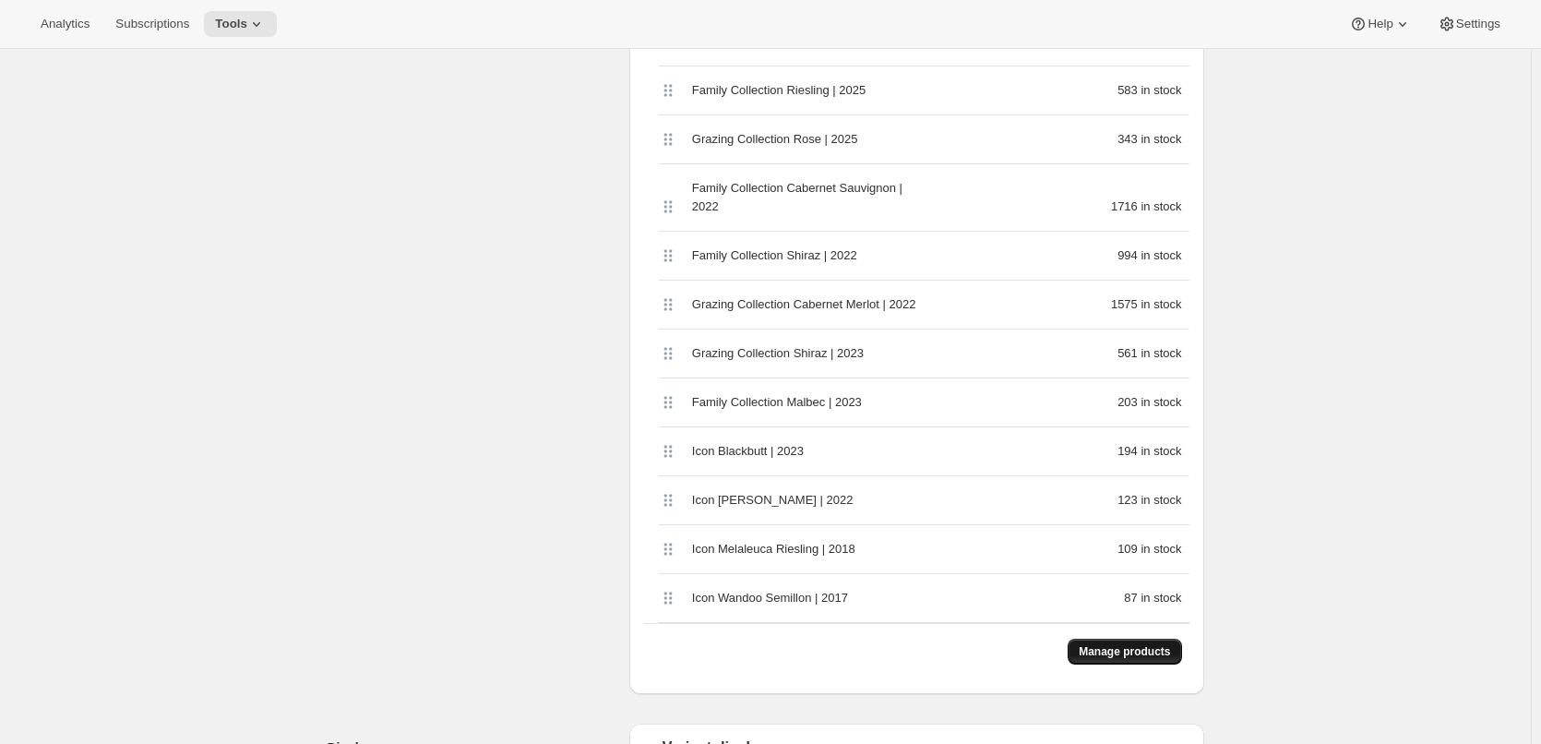
click at [1138, 644] on span "Manage products" at bounding box center [1123, 651] width 91 height 15
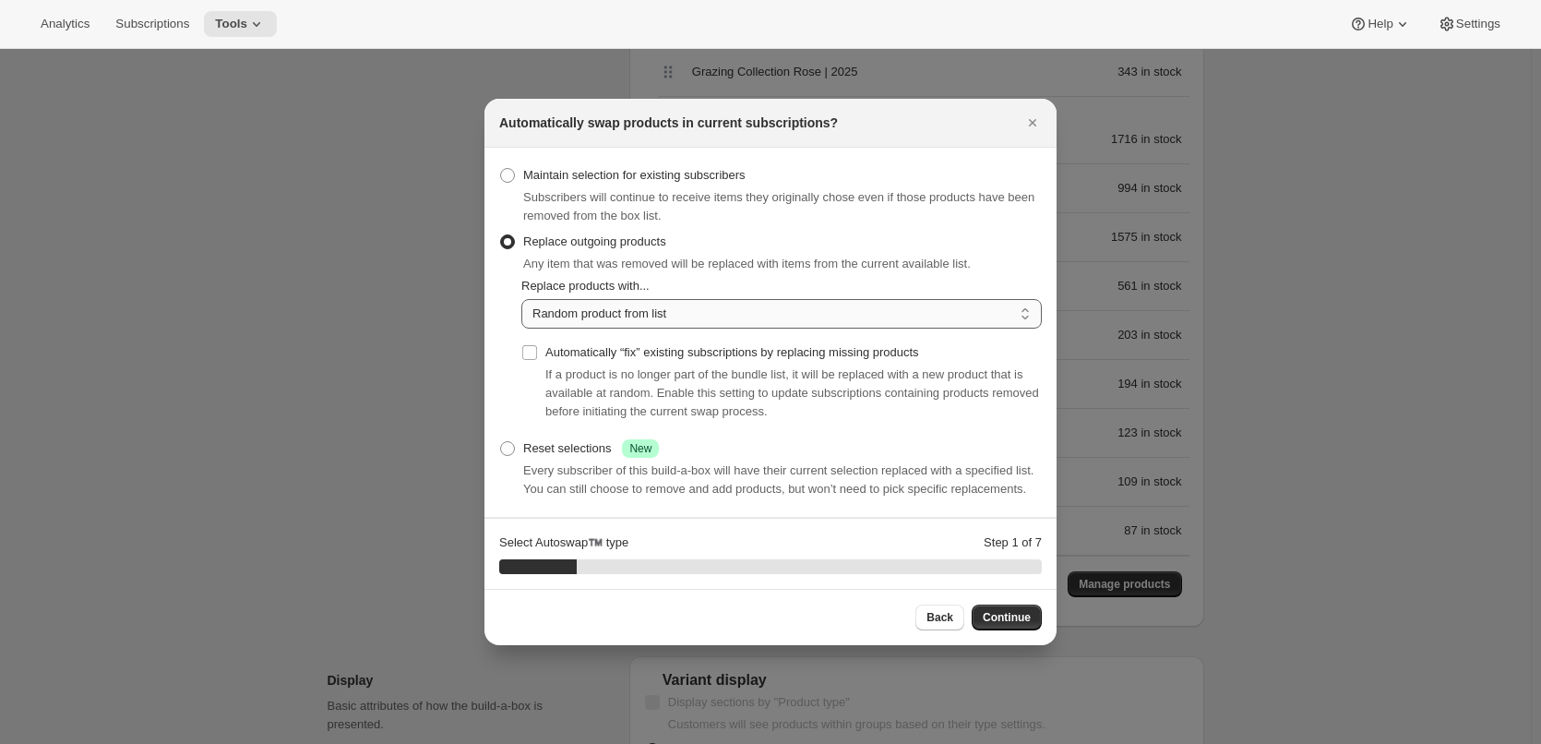
click at [1020, 312] on select "Random product from list Matching product type Select specific replacements" at bounding box center [781, 314] width 520 height 30
select select "selection"
click at [521, 299] on select "Random product from list Matching product type Select specific replacements" at bounding box center [781, 314] width 520 height 30
click at [1006, 612] on span "Continue" at bounding box center [1006, 617] width 48 height 15
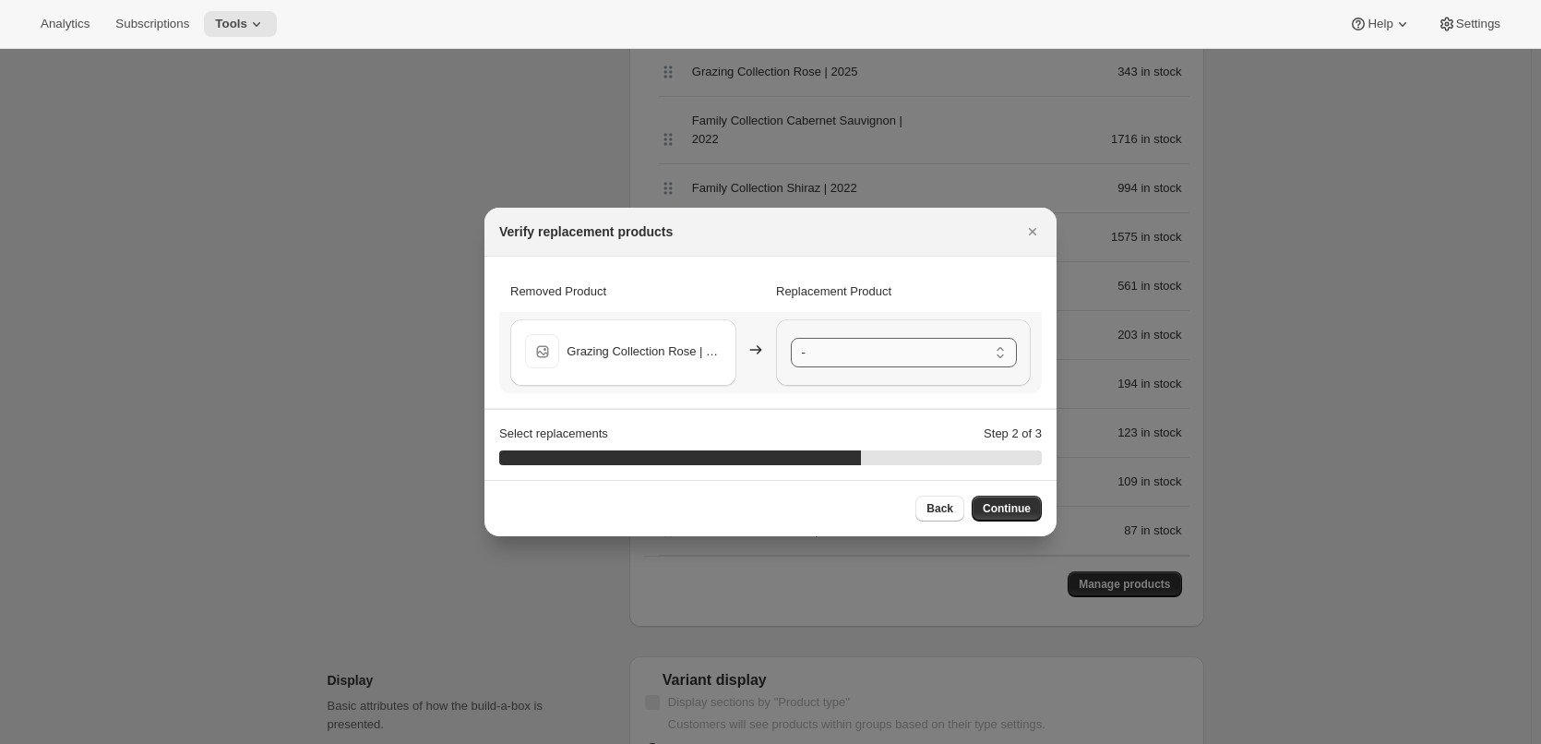
click at [1004, 353] on select "- Family Collection Chardonnay | 2024 - Default Title Family Collection Sauvign…" at bounding box center [904, 353] width 226 height 30
click at [1000, 501] on button "Continue" at bounding box center [1006, 508] width 70 height 26
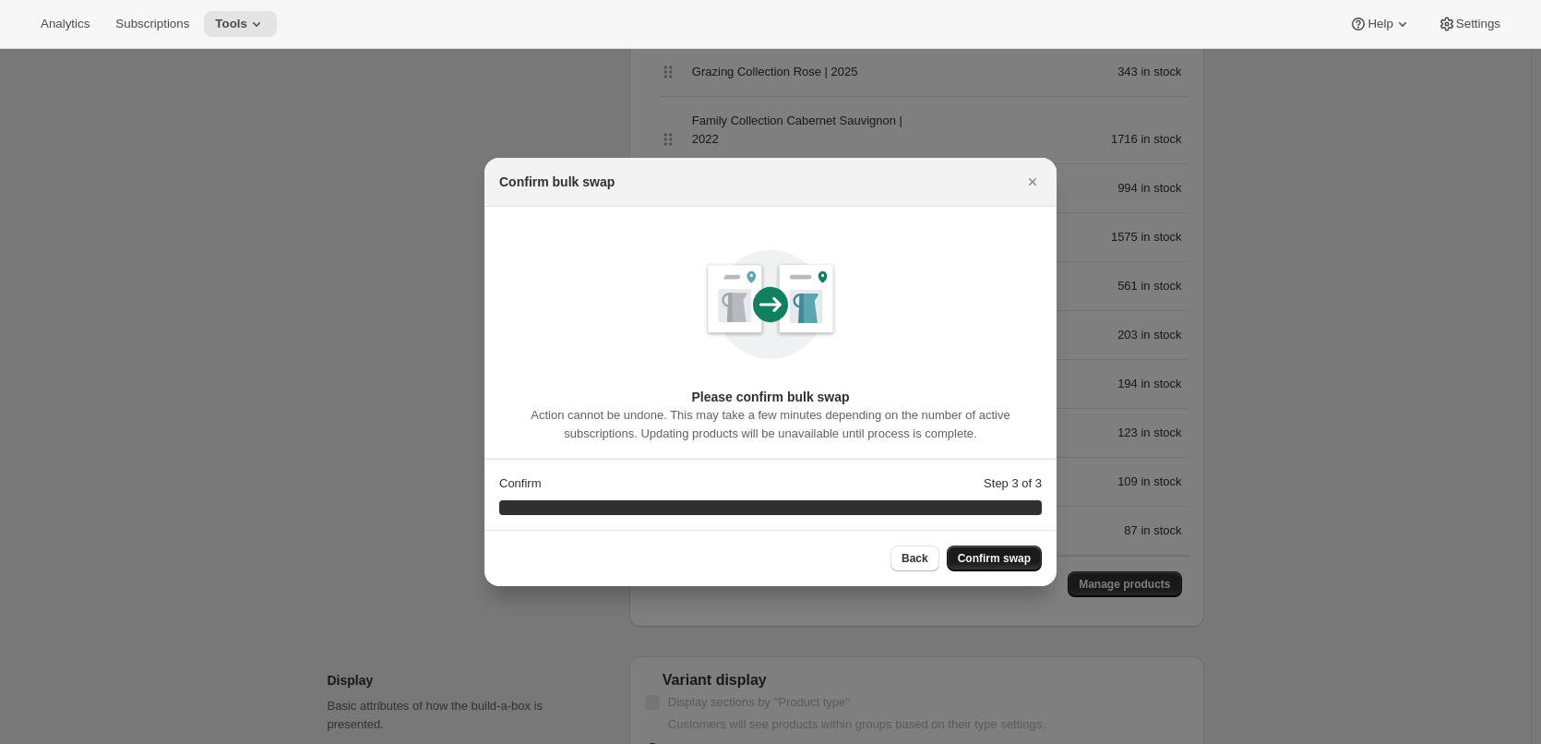
click at [996, 554] on span "Confirm swap" at bounding box center [994, 558] width 73 height 15
